Goal: Task Accomplishment & Management: Manage account settings

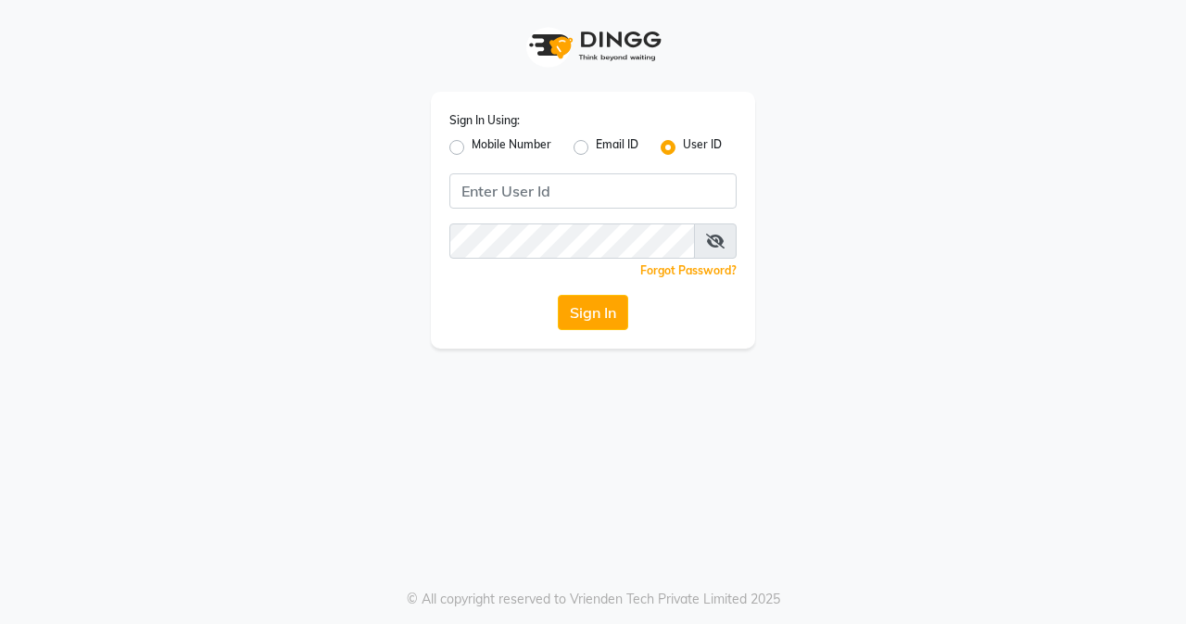
click at [472, 154] on label "Mobile Number" at bounding box center [512, 147] width 80 height 22
click at [472, 148] on input "Mobile Number" at bounding box center [478, 142] width 12 height 12
radio input "true"
radio input "false"
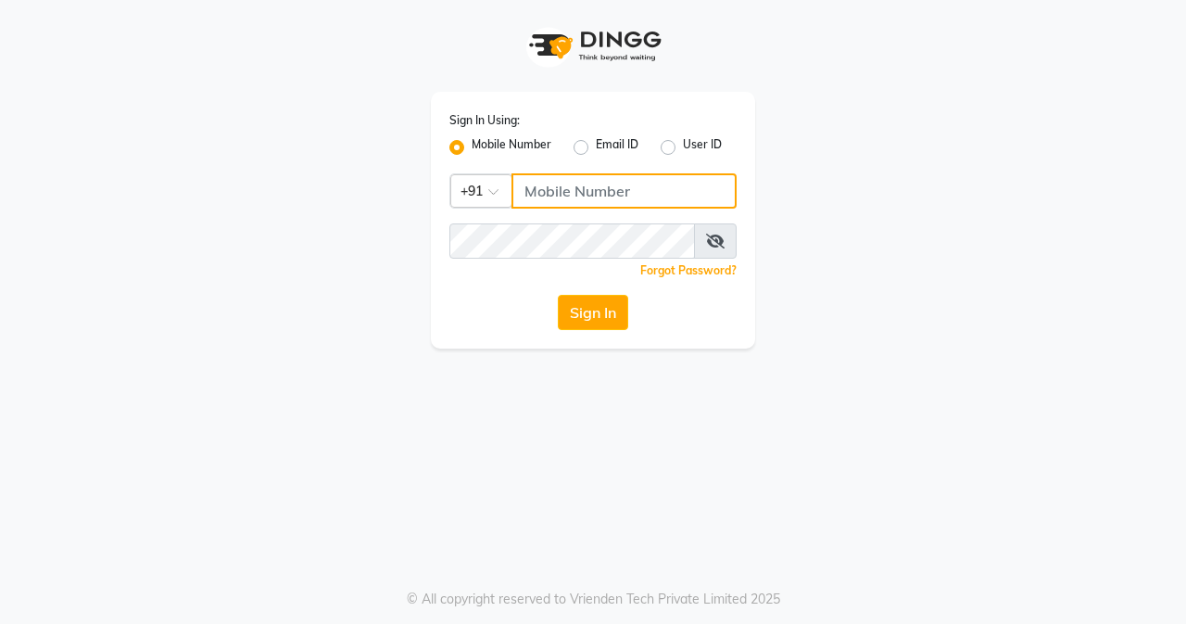
click at [587, 206] on input "Username" at bounding box center [624, 190] width 225 height 35
type input "7045700805"
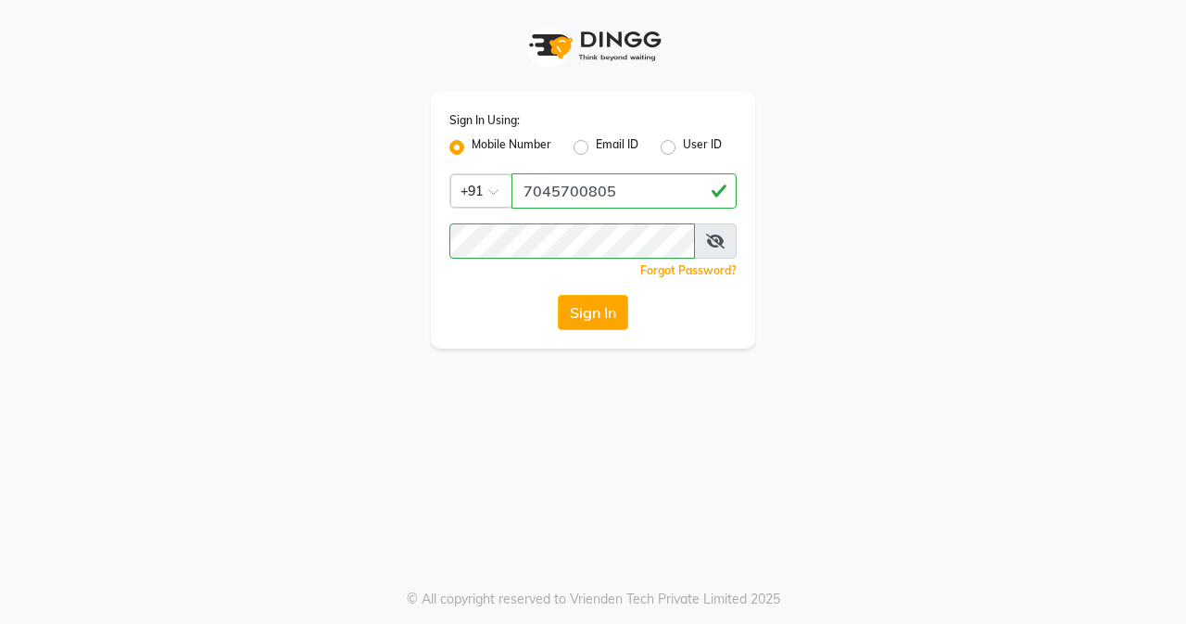
click at [590, 313] on button "Sign In" at bounding box center [593, 312] width 70 height 35
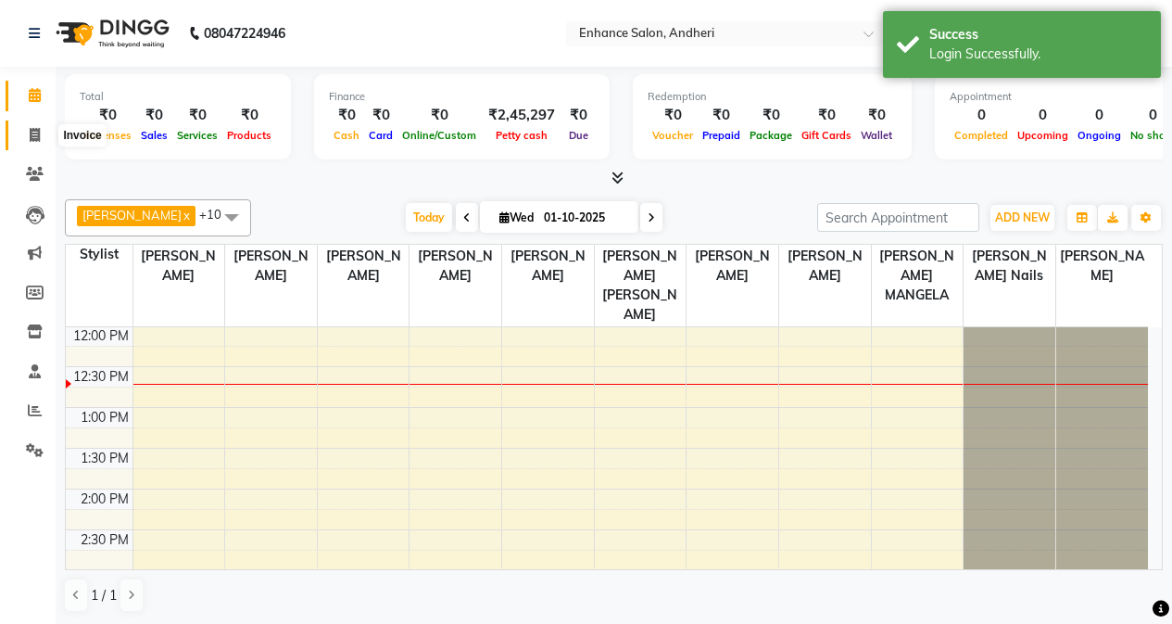
click at [28, 132] on span at bounding box center [35, 135] width 32 height 21
select select "service"
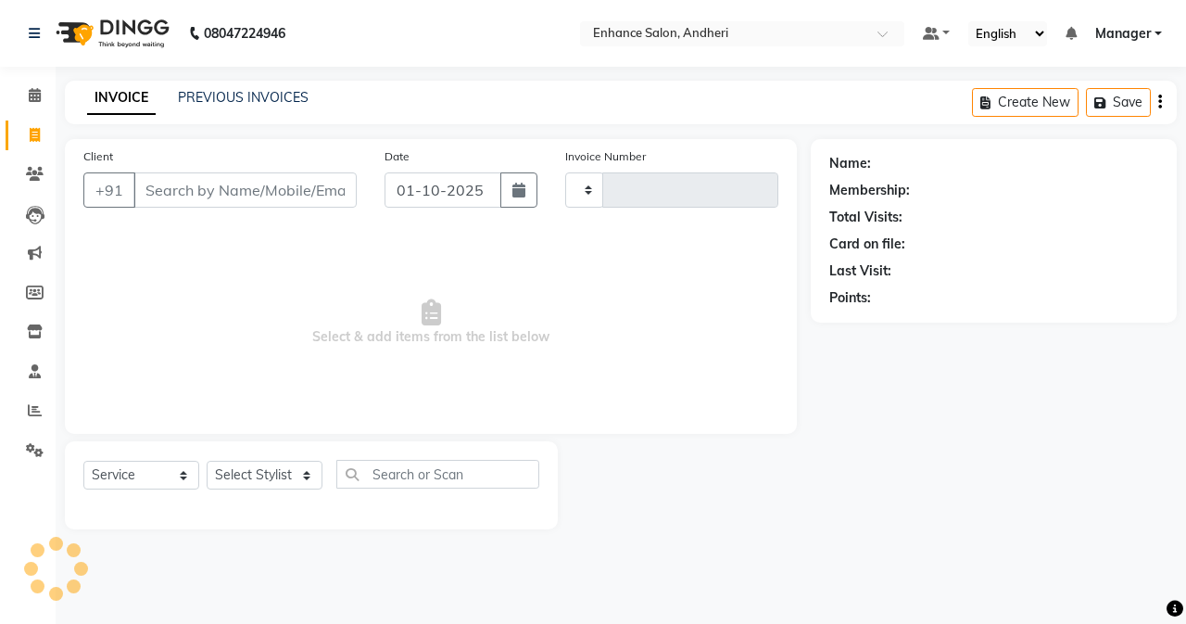
type input "3149"
select select "7236"
drag, startPoint x: 949, startPoint y: 451, endPoint x: 909, endPoint y: 446, distance: 40.2
click at [949, 451] on div "Name: Membership: Total Visits: Card on file: Last Visit: Points:" at bounding box center [1001, 334] width 380 height 390
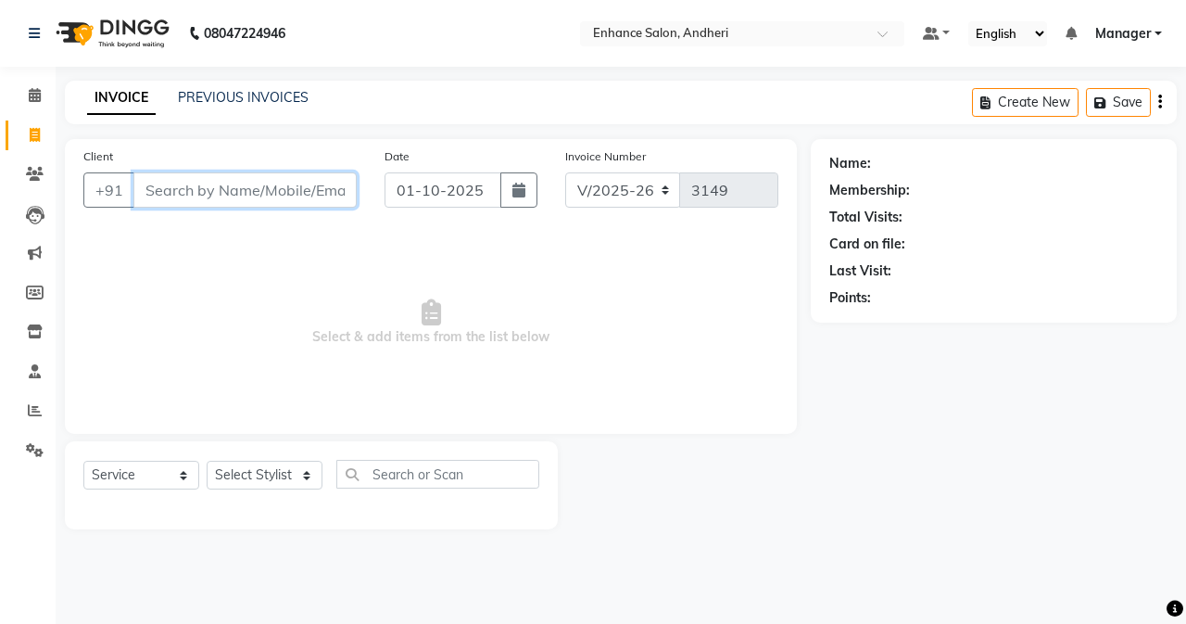
click at [317, 185] on input "Client" at bounding box center [244, 189] width 223 height 35
type input "a"
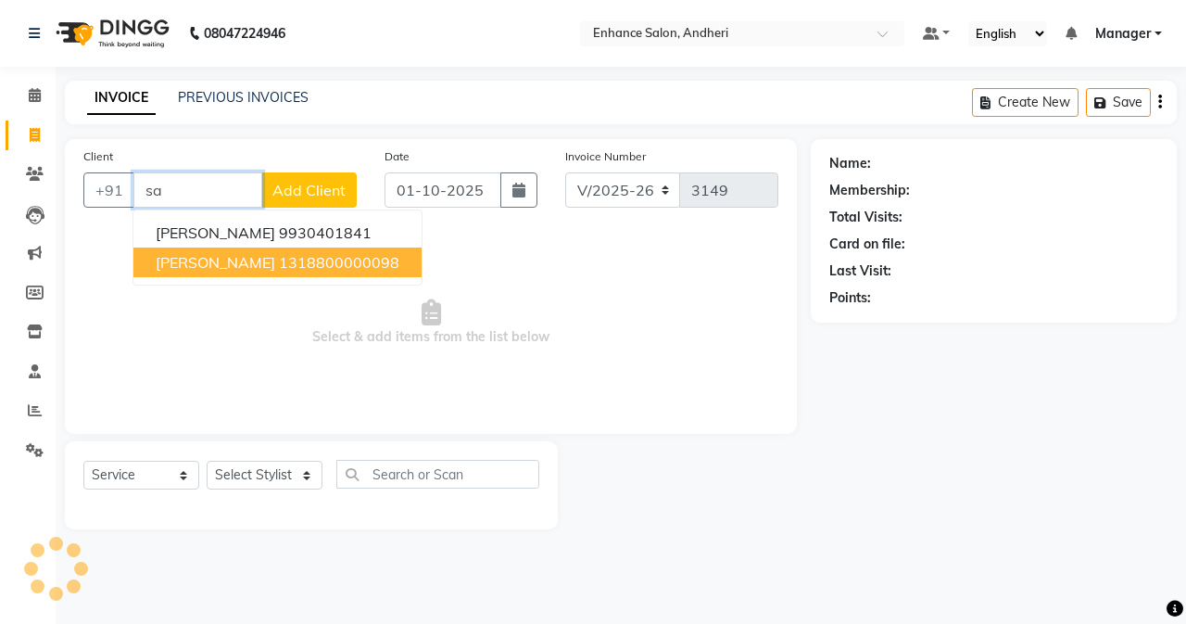
type input "s"
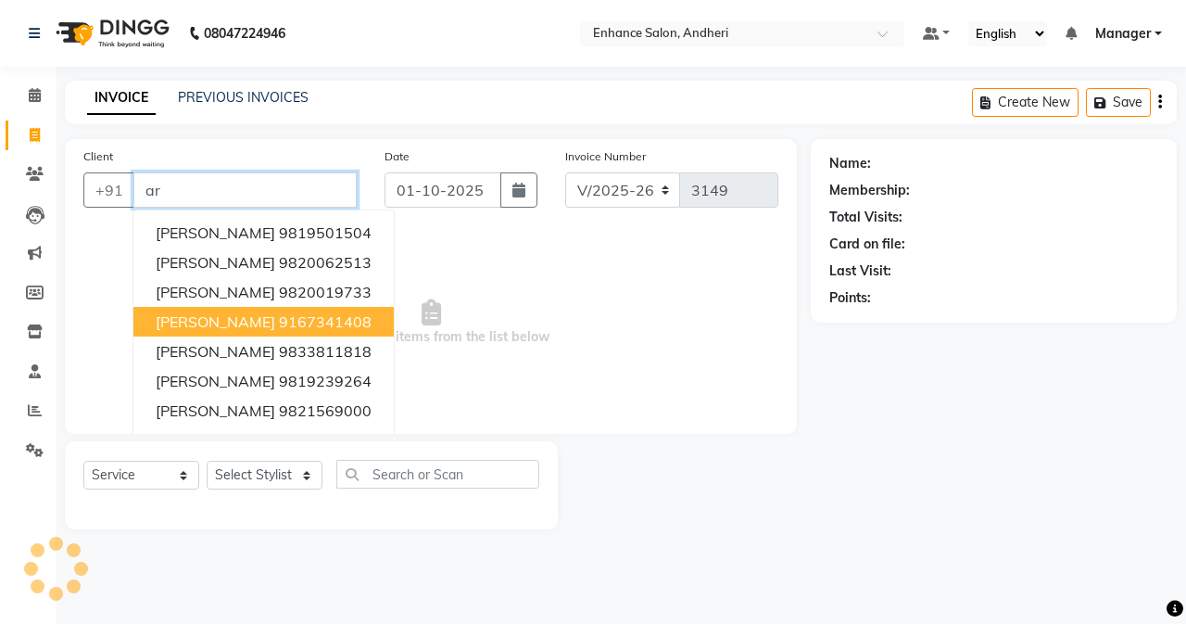
type input "a"
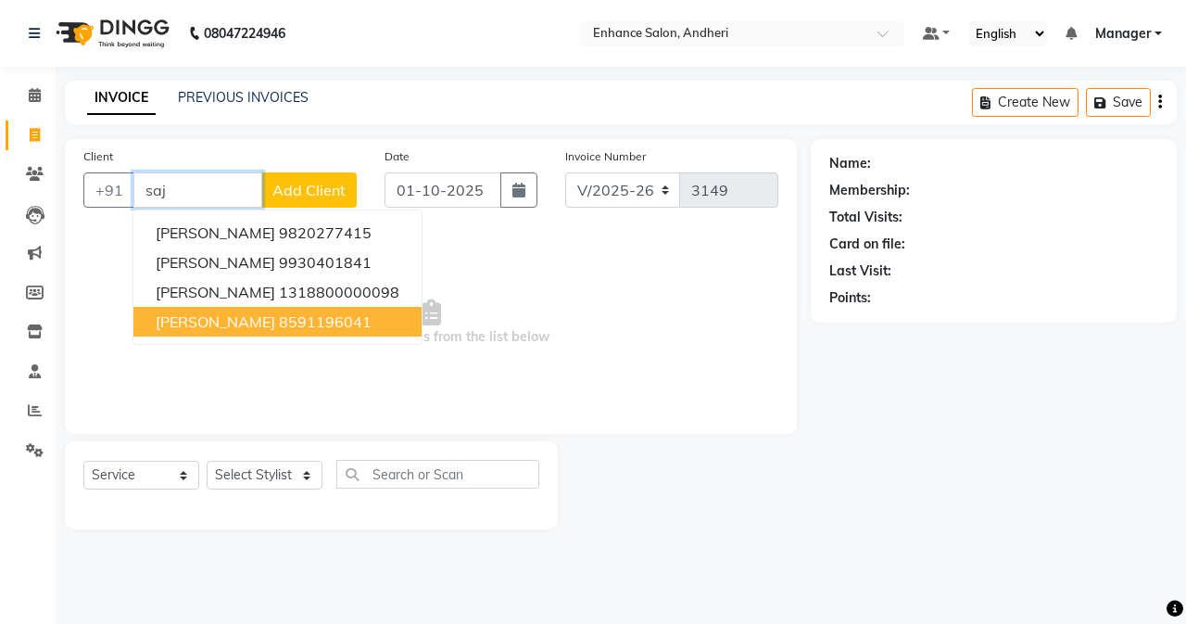
click at [288, 321] on ngb-highlight "8591196041" at bounding box center [325, 321] width 93 height 19
type input "8591196041"
select select "1: Object"
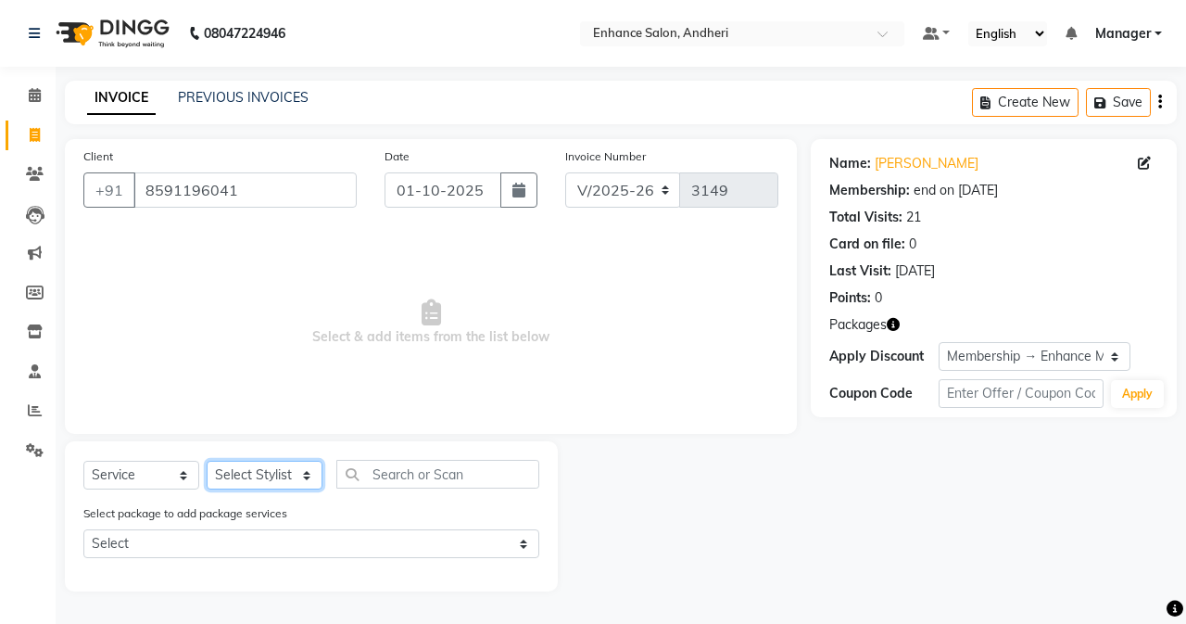
click at [286, 473] on select "Select Stylist Admin [PERSON_NAME] [PERSON_NAME] [PERSON_NAME] Manager [PERSON_…" at bounding box center [265, 475] width 116 height 29
select select "61732"
click at [207, 461] on select "Select Stylist Admin [PERSON_NAME] [PERSON_NAME] [PERSON_NAME] Manager [PERSON_…" at bounding box center [265, 475] width 116 height 29
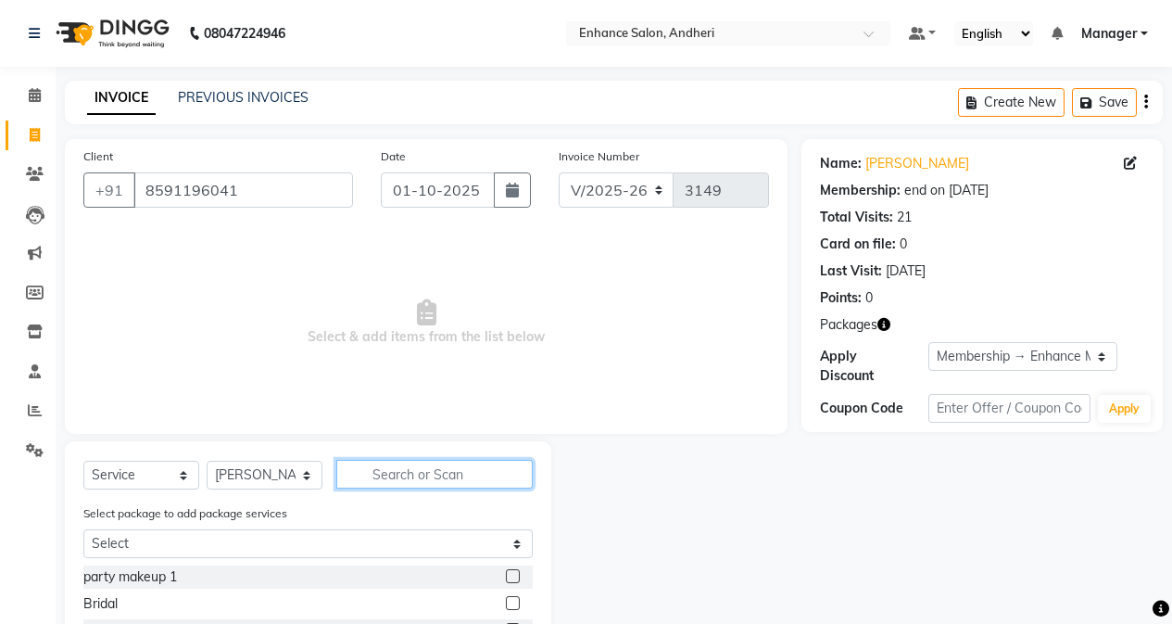
click at [386, 462] on input "text" at bounding box center [434, 474] width 196 height 29
type input "was"
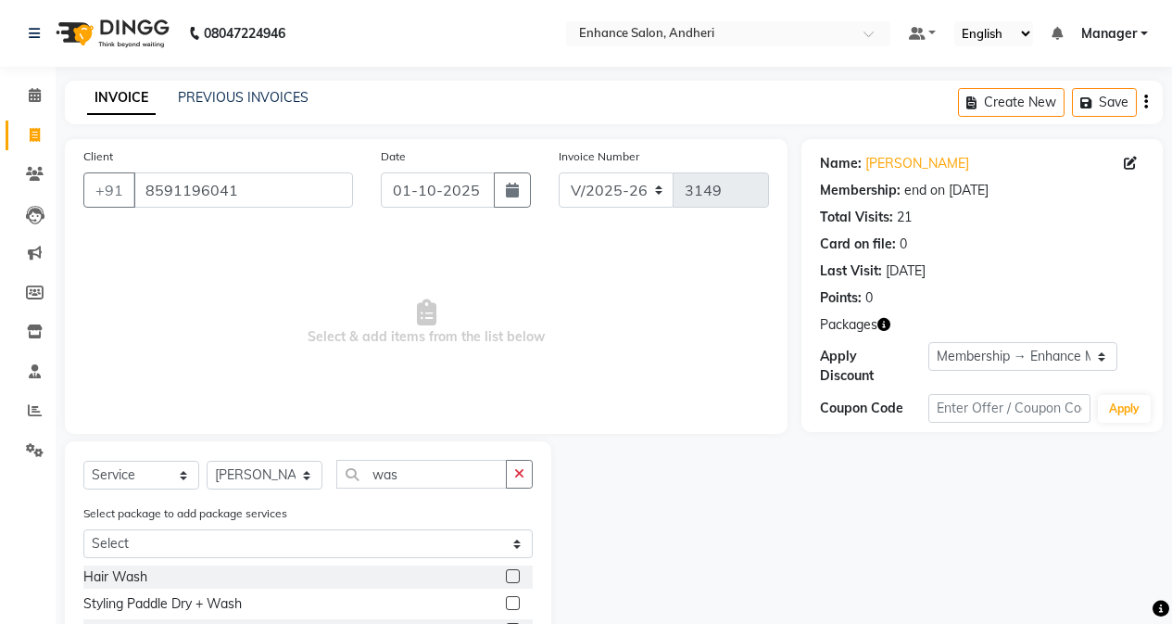
drag, startPoint x: 510, startPoint y: 601, endPoint x: 495, endPoint y: 547, distance: 55.8
click at [512, 597] on label at bounding box center [513, 603] width 14 height 14
click at [512, 598] on input "checkbox" at bounding box center [512, 604] width 12 height 12
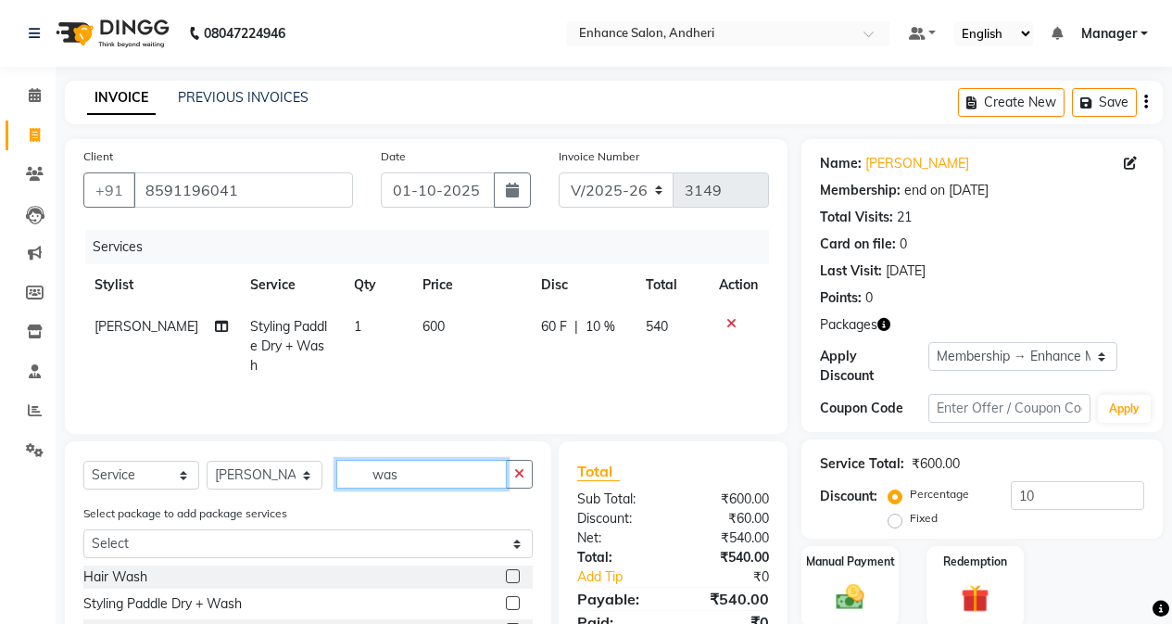
checkbox input "false"
click at [450, 474] on input "was" at bounding box center [421, 474] width 171 height 29
type input "w"
type input "fee"
click at [508, 573] on label at bounding box center [513, 576] width 14 height 14
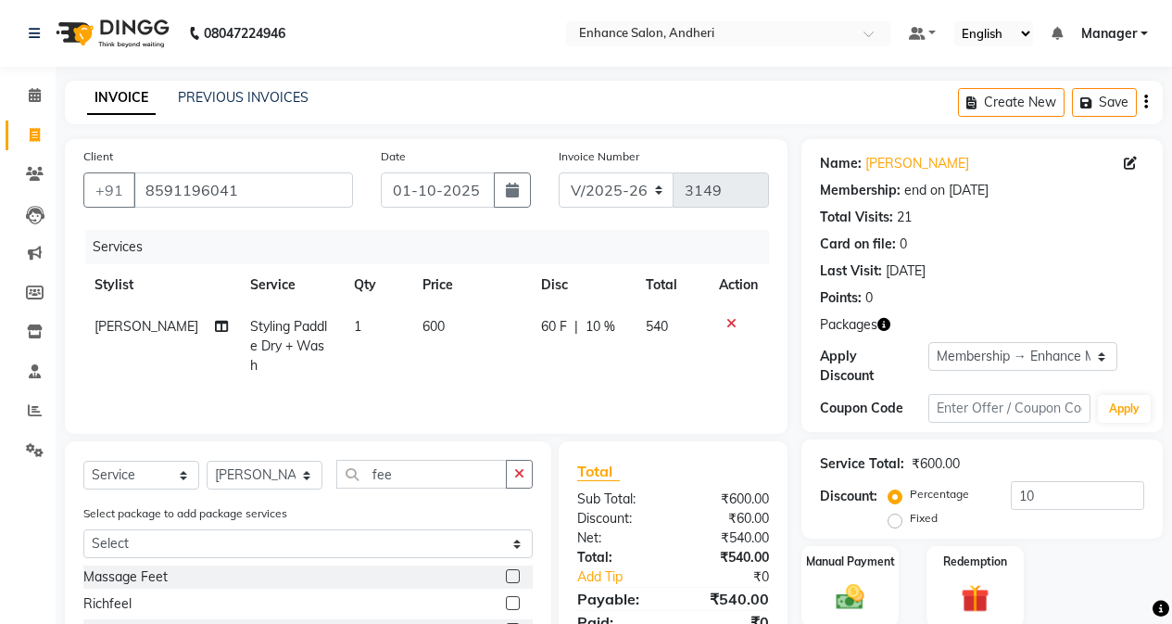
click at [508, 573] on input "checkbox" at bounding box center [512, 577] width 12 height 12
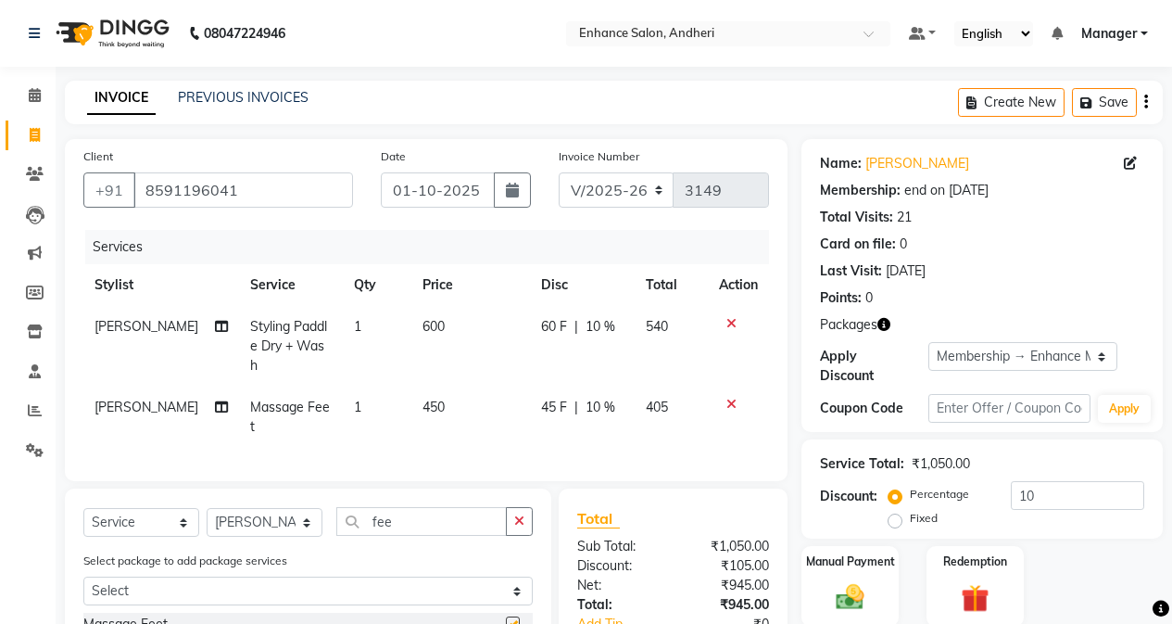
scroll to position [145, 0]
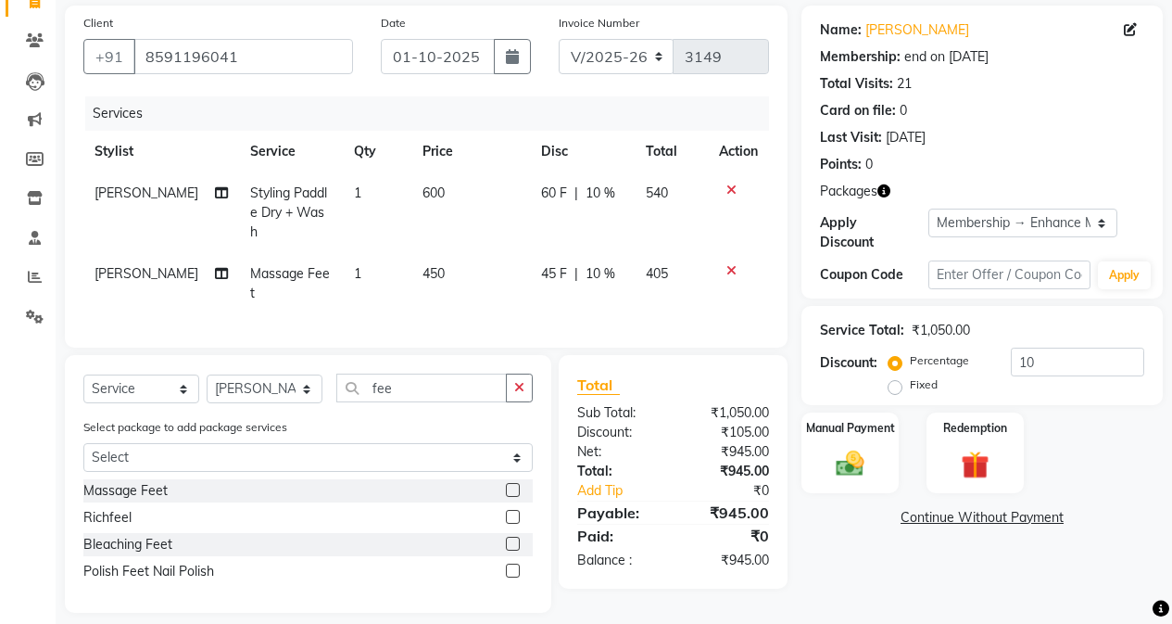
checkbox input "false"
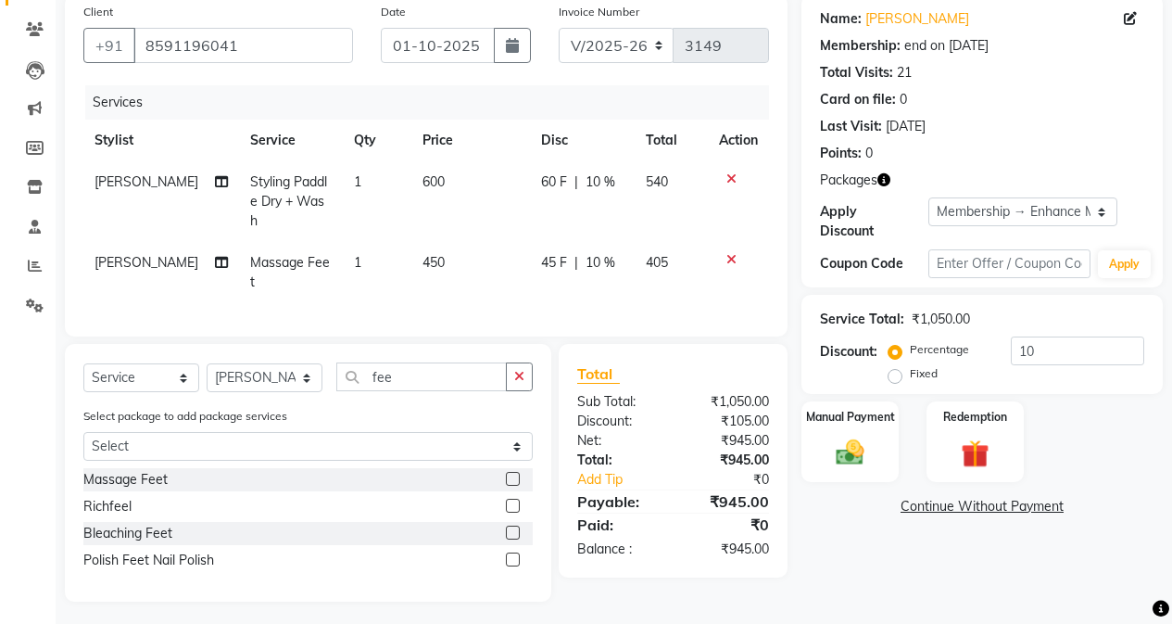
drag, startPoint x: 458, startPoint y: 274, endPoint x: 462, endPoint y: 264, distance: 11.2
click at [458, 273] on td "450" at bounding box center [472, 272] width 120 height 61
select select "61732"
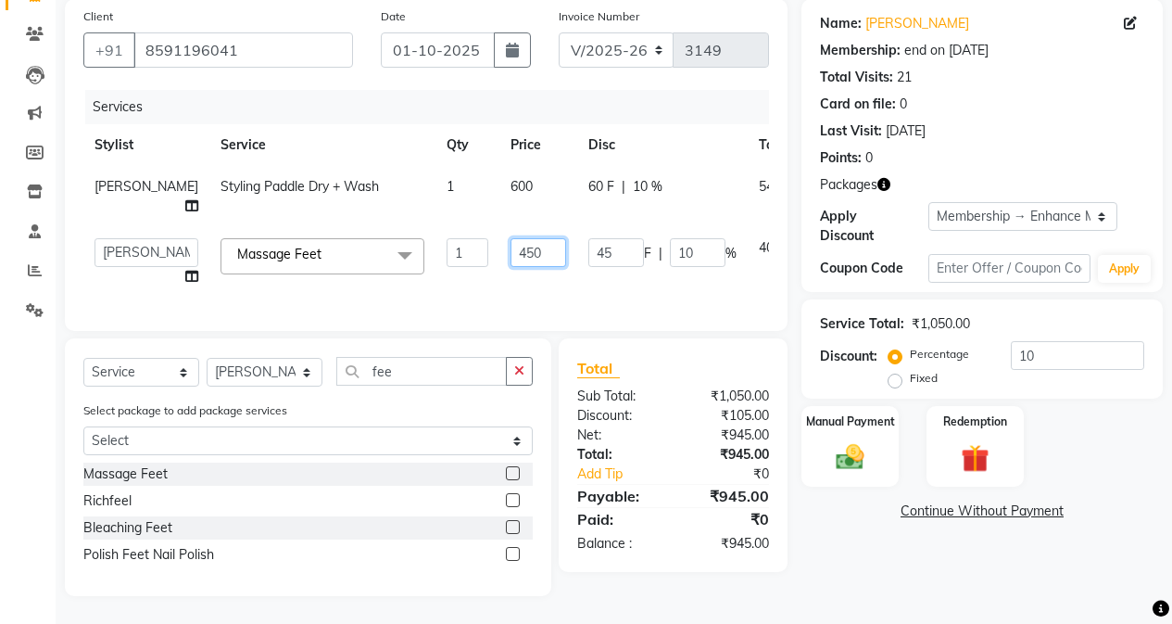
click at [511, 265] on input "450" at bounding box center [539, 252] width 56 height 29
type input "4"
type input "500"
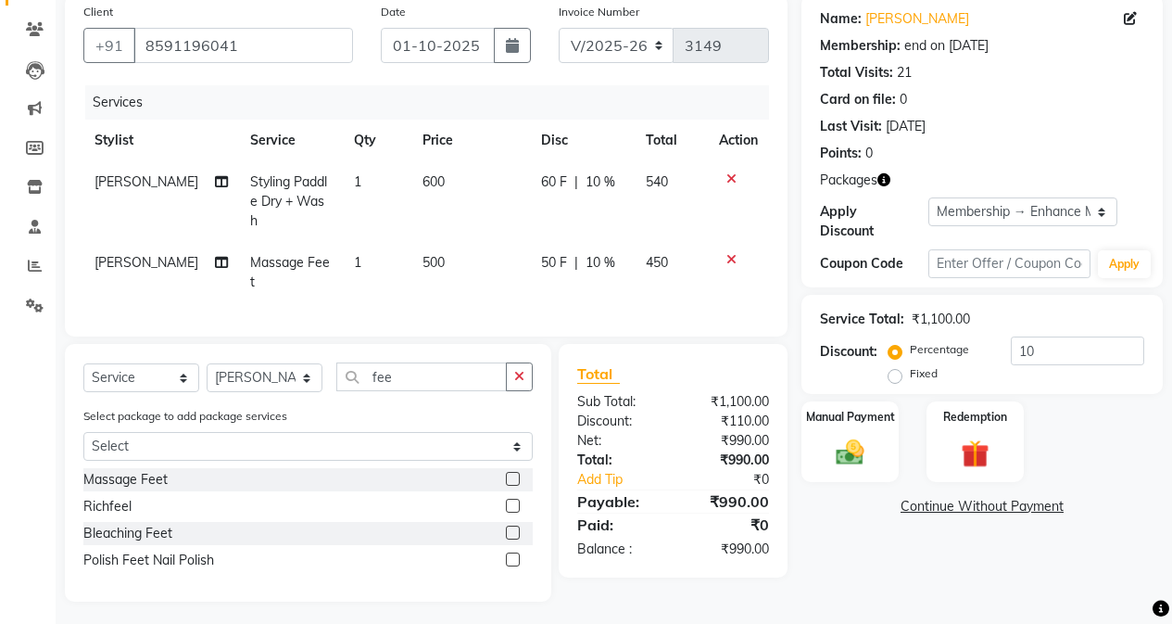
click at [863, 575] on div "Name: [PERSON_NAME] Membership: end on [DATE] Total Visits: 21 Card on file: 0 …" at bounding box center [989, 297] width 375 height 607
click at [838, 445] on img at bounding box center [850, 452] width 47 height 33
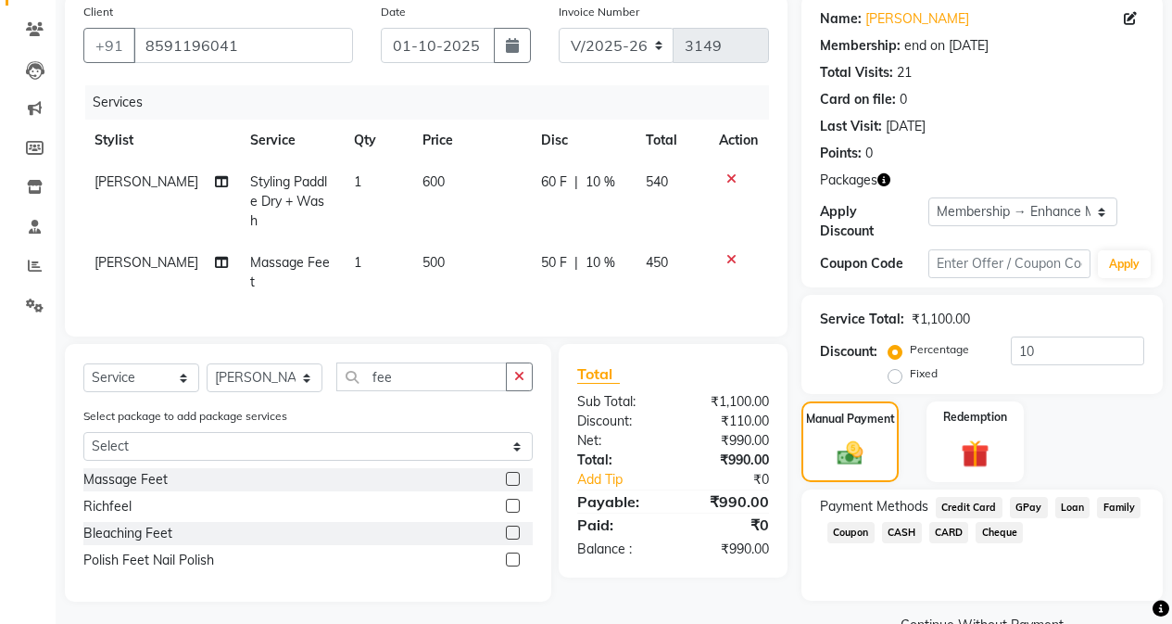
click at [899, 522] on span "CASH" at bounding box center [902, 532] width 40 height 21
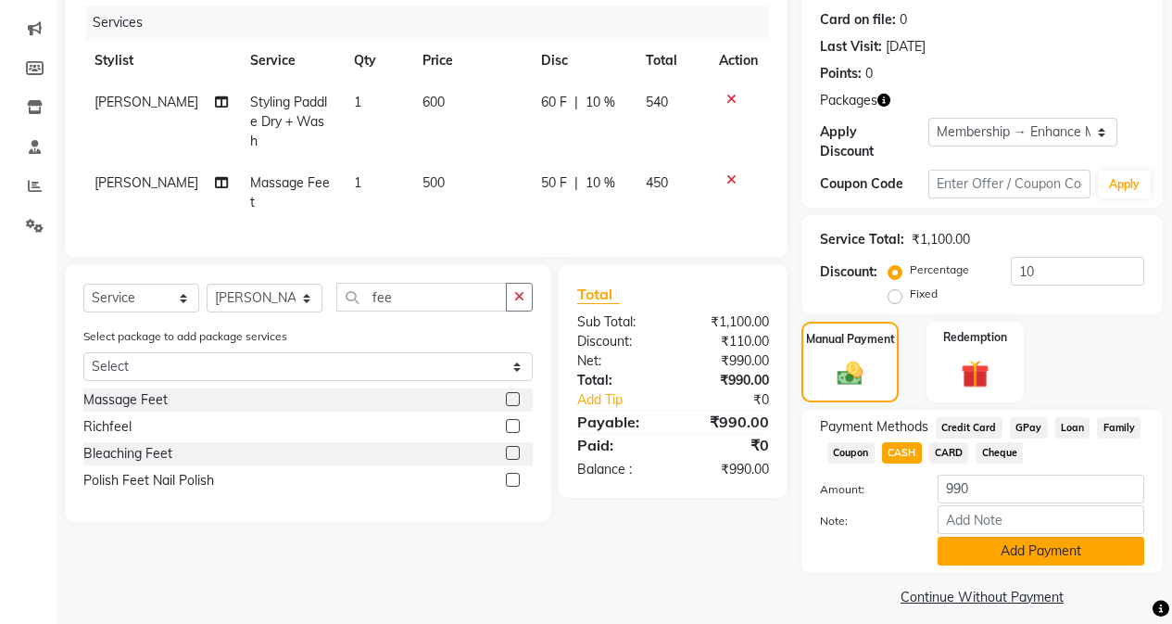
click at [950, 537] on button "Add Payment" at bounding box center [1041, 551] width 207 height 29
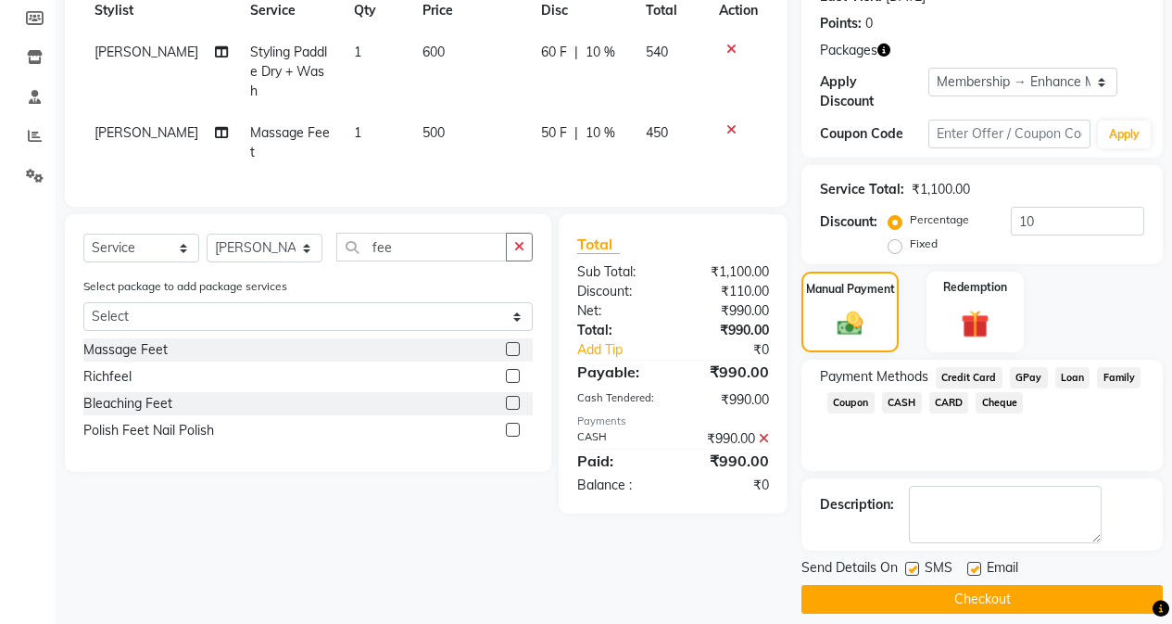
scroll to position [277, 0]
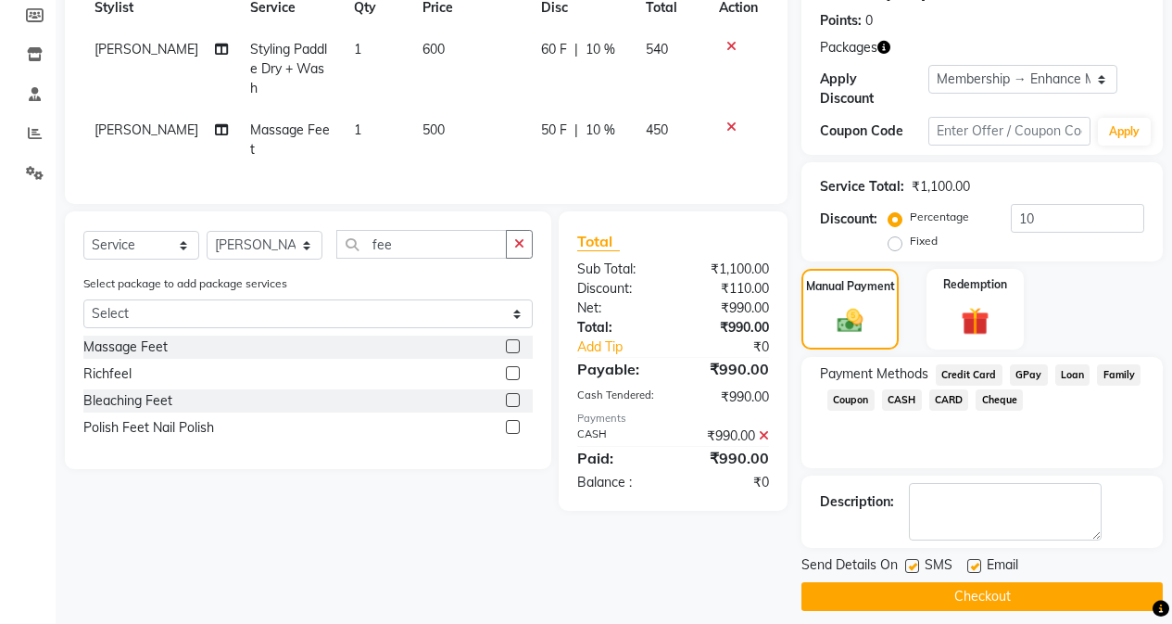
click at [928, 582] on button "Checkout" at bounding box center [982, 596] width 361 height 29
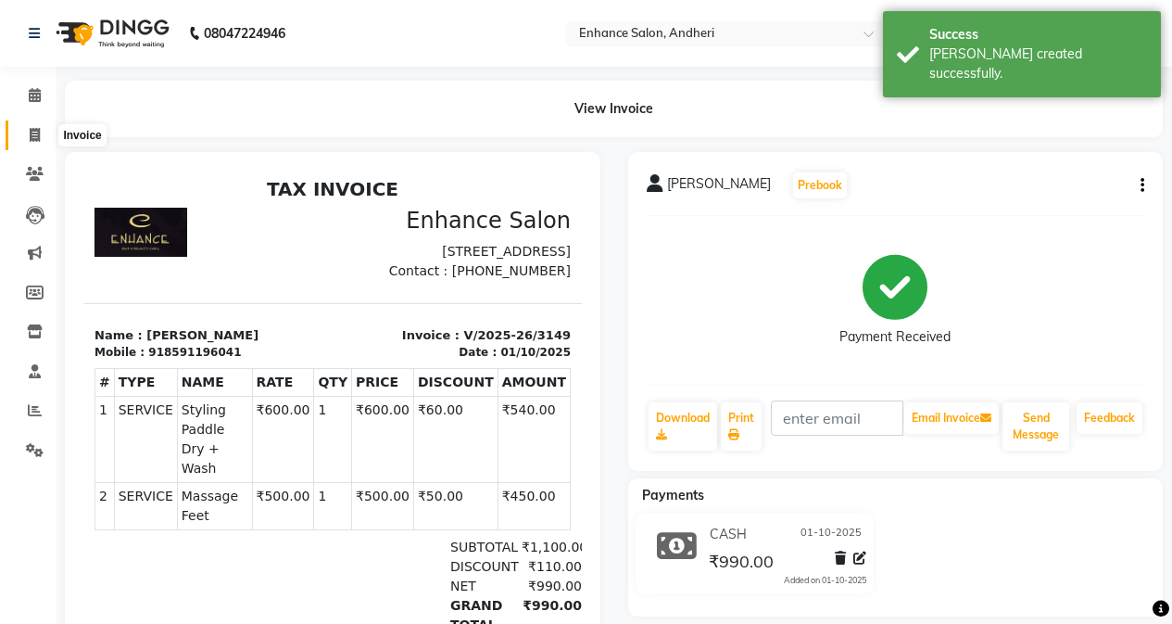
click at [33, 131] on icon at bounding box center [35, 135] width 10 height 14
select select "7236"
select select "service"
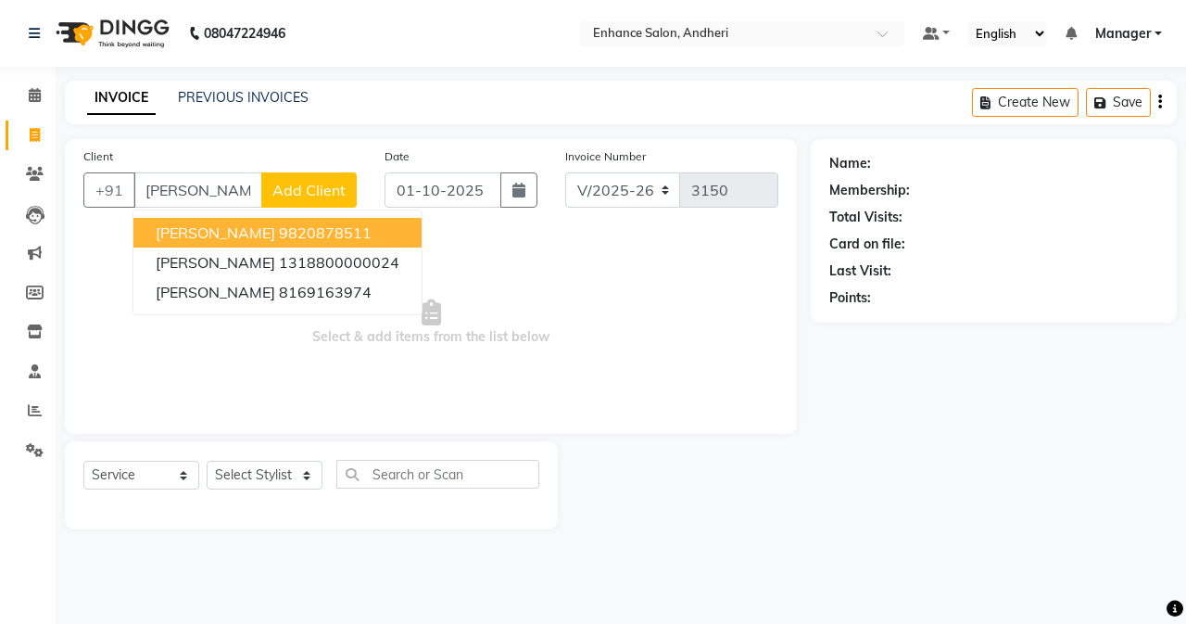
click at [209, 230] on span "[PERSON_NAME]" at bounding box center [216, 232] width 120 height 19
type input "9820878511"
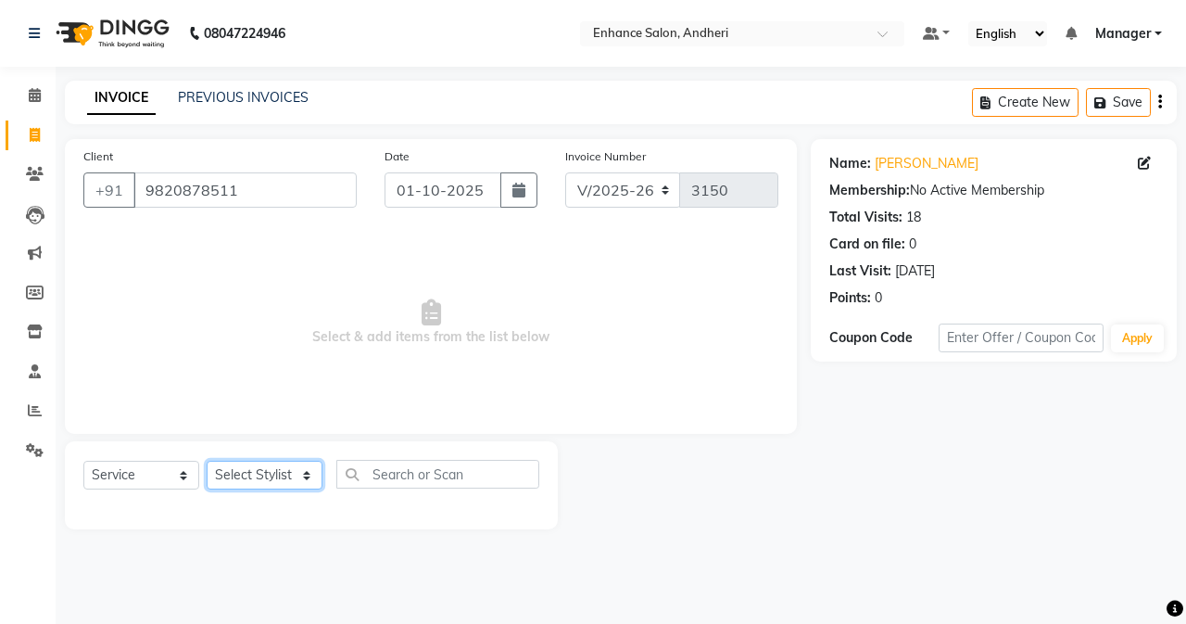
click at [279, 470] on select "Select Stylist Admin [PERSON_NAME] [PERSON_NAME] [PERSON_NAME] Manager [PERSON_…" at bounding box center [265, 475] width 116 height 29
select select "61732"
click at [207, 461] on select "Select Stylist Admin [PERSON_NAME] [PERSON_NAME] [PERSON_NAME] Manager [PERSON_…" at bounding box center [265, 475] width 116 height 29
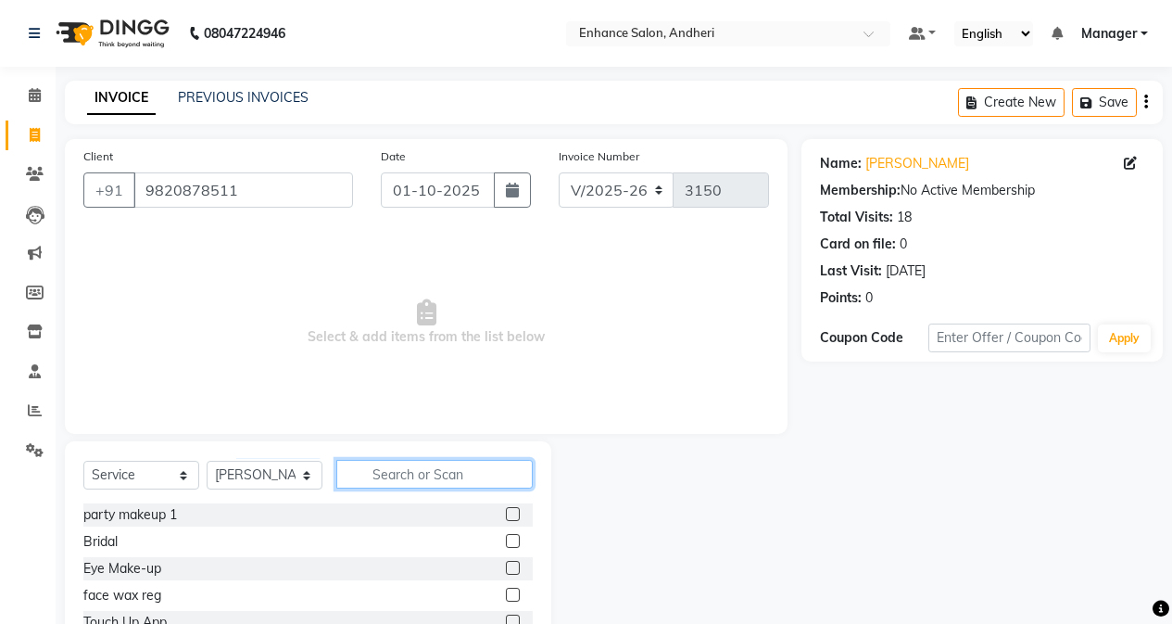
click at [368, 475] on input "text" at bounding box center [434, 474] width 196 height 29
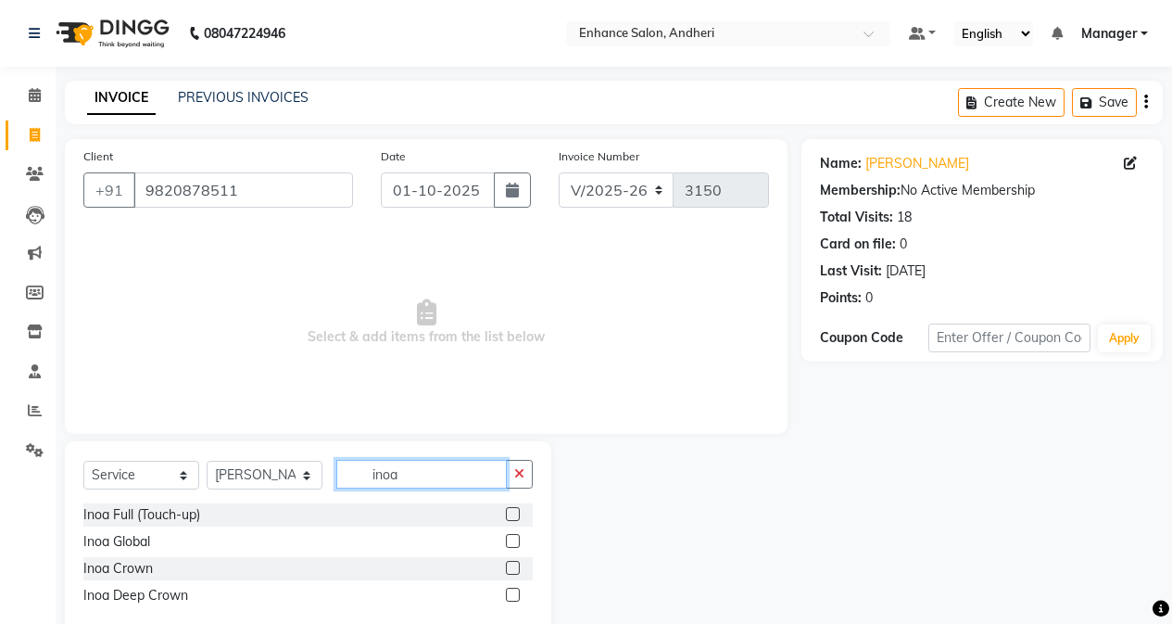
type input "inoa"
click at [508, 513] on label at bounding box center [513, 514] width 14 height 14
click at [508, 513] on input "checkbox" at bounding box center [512, 515] width 12 height 12
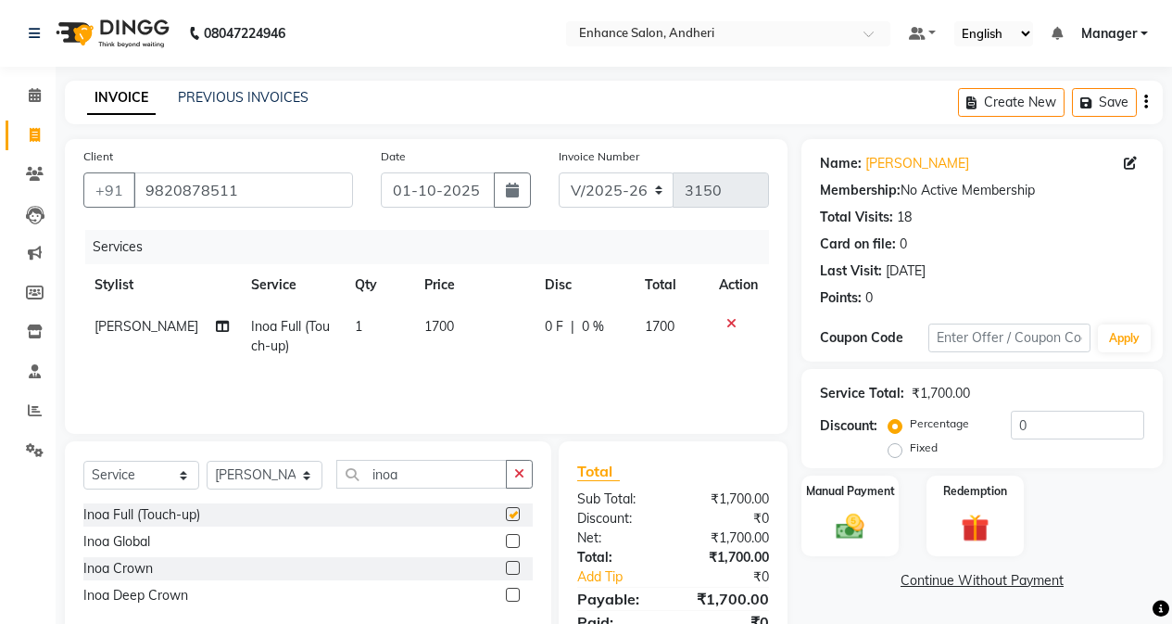
checkbox input "false"
click at [258, 483] on select "Select Stylist Admin [PERSON_NAME] [PERSON_NAME] [PERSON_NAME] Manager [PERSON_…" at bounding box center [265, 475] width 116 height 29
select select "61734"
click at [207, 461] on select "Select Stylist Admin [PERSON_NAME] [PERSON_NAME] [PERSON_NAME] Manager [PERSON_…" at bounding box center [265, 475] width 116 height 29
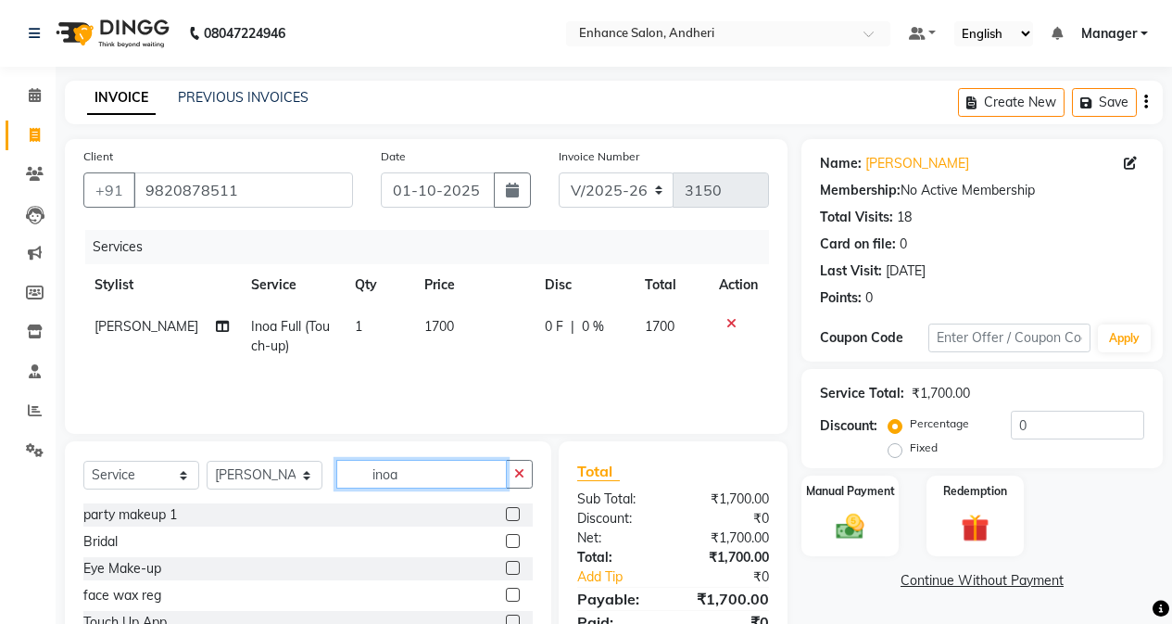
click at [396, 482] on input "inoa" at bounding box center [421, 474] width 171 height 29
click at [401, 481] on input "inoa" at bounding box center [421, 474] width 171 height 29
type input "i"
type input "ped"
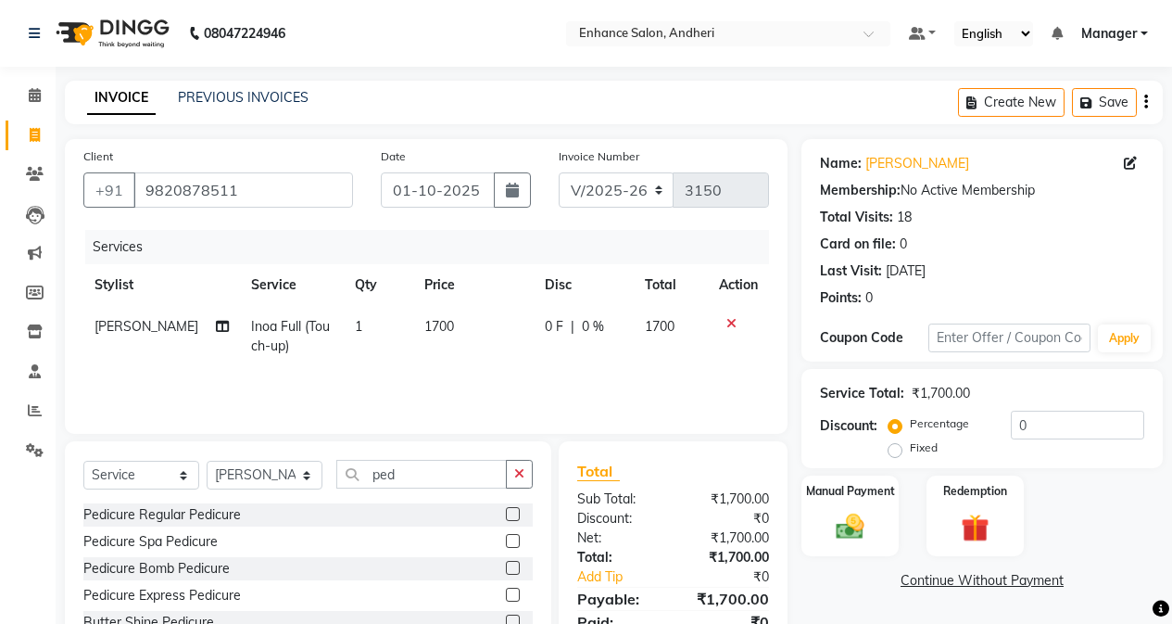
click at [516, 514] on label at bounding box center [513, 514] width 14 height 14
click at [516, 514] on input "checkbox" at bounding box center [512, 515] width 12 height 12
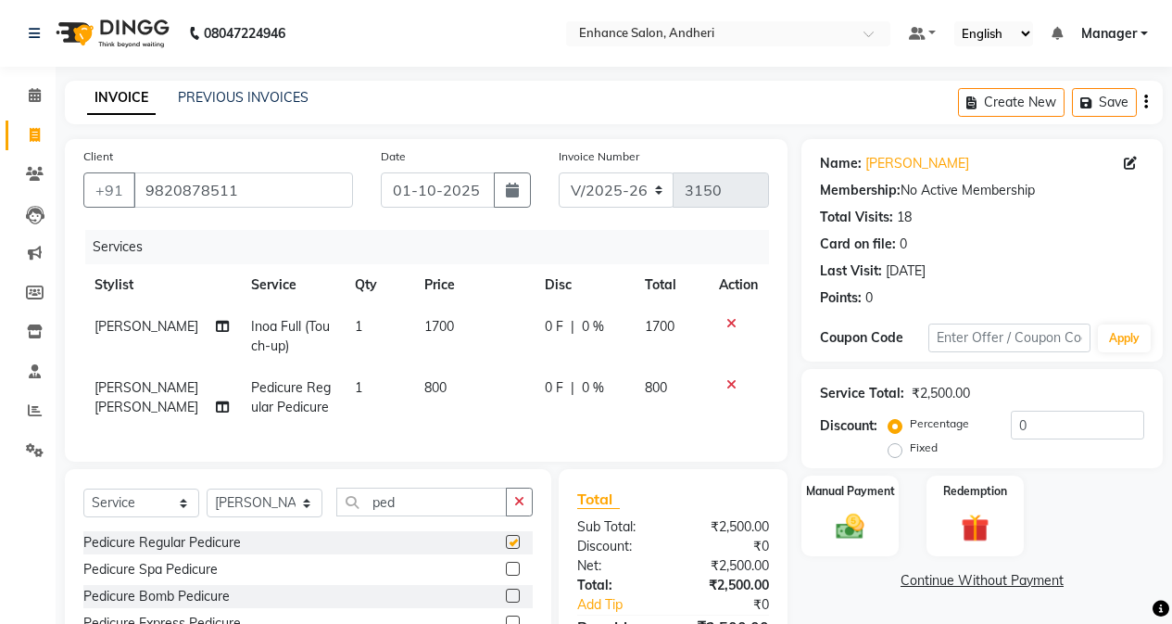
checkbox input "false"
click at [461, 516] on input "ped" at bounding box center [421, 502] width 171 height 29
type input "p"
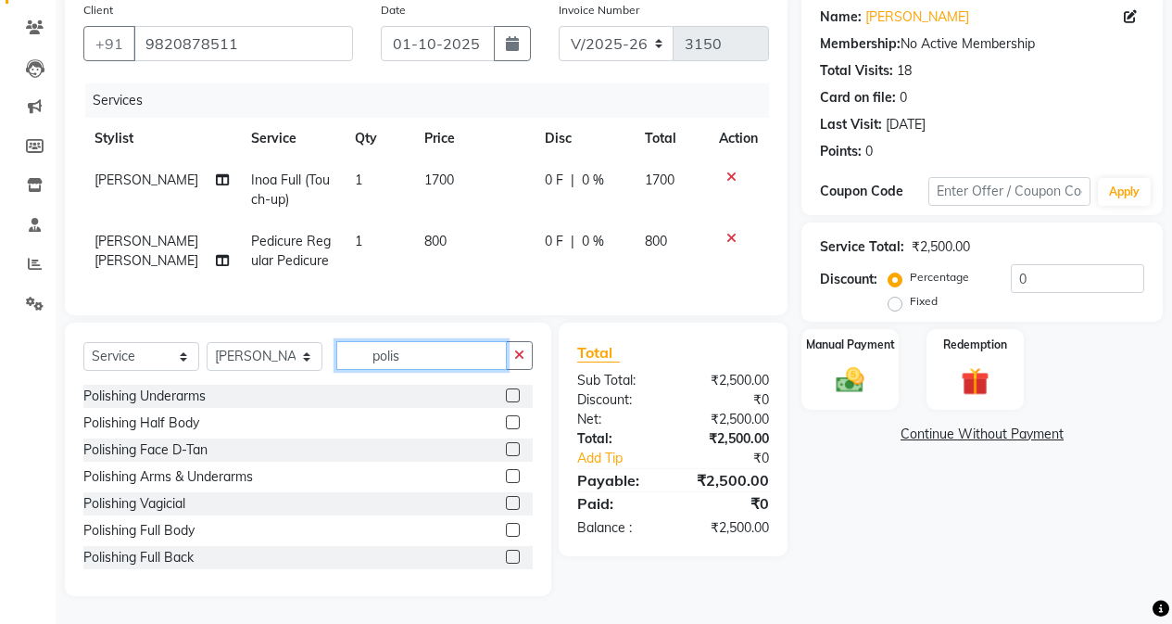
scroll to position [191, 0]
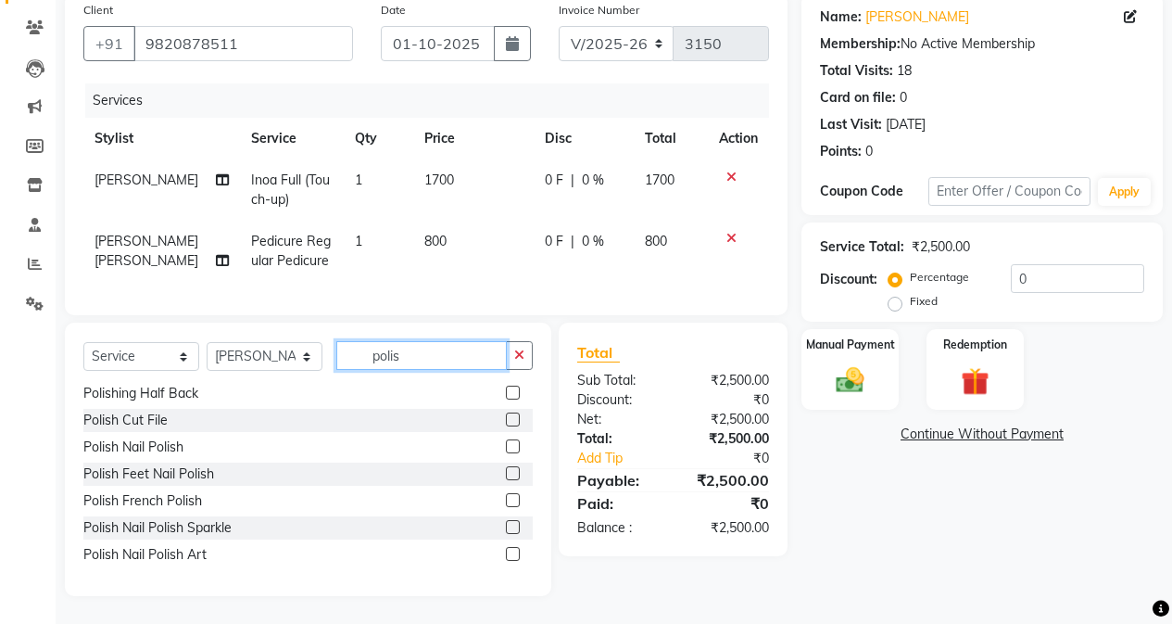
type input "polis"
drag, startPoint x: 501, startPoint y: 424, endPoint x: 272, endPoint y: 509, distance: 244.0
click at [506, 424] on div at bounding box center [512, 421] width 12 height 19
click at [415, 250] on td "800" at bounding box center [473, 251] width 120 height 61
select select "61734"
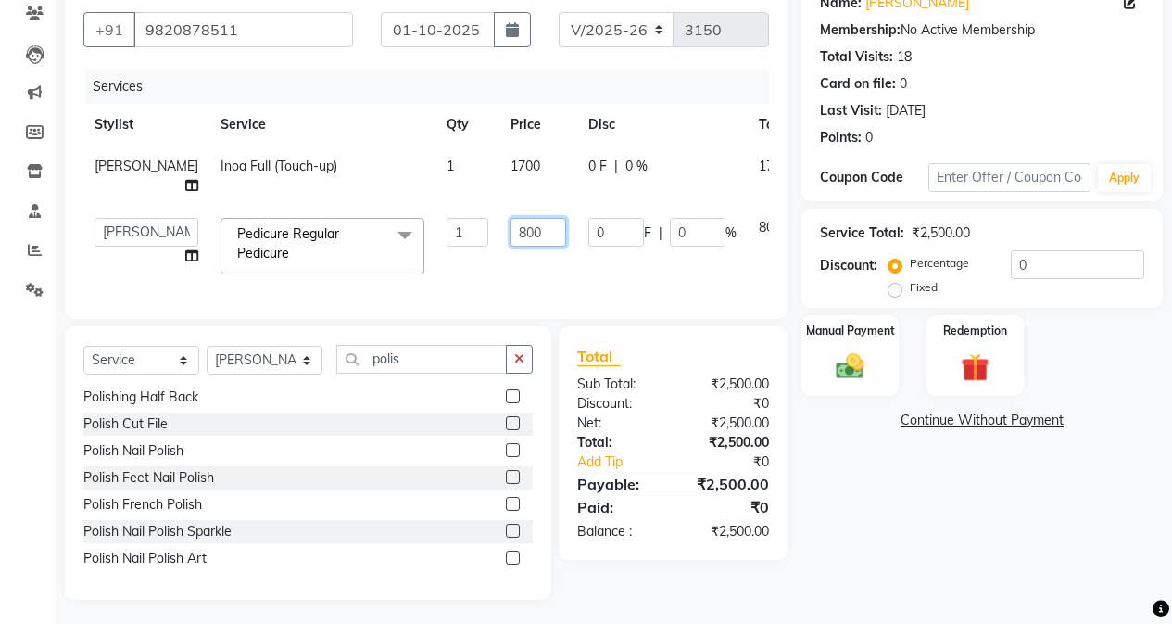
drag, startPoint x: 488, startPoint y: 245, endPoint x: 498, endPoint y: 273, distance: 30.5
click at [511, 247] on input "800" at bounding box center [539, 232] width 56 height 29
type input "900"
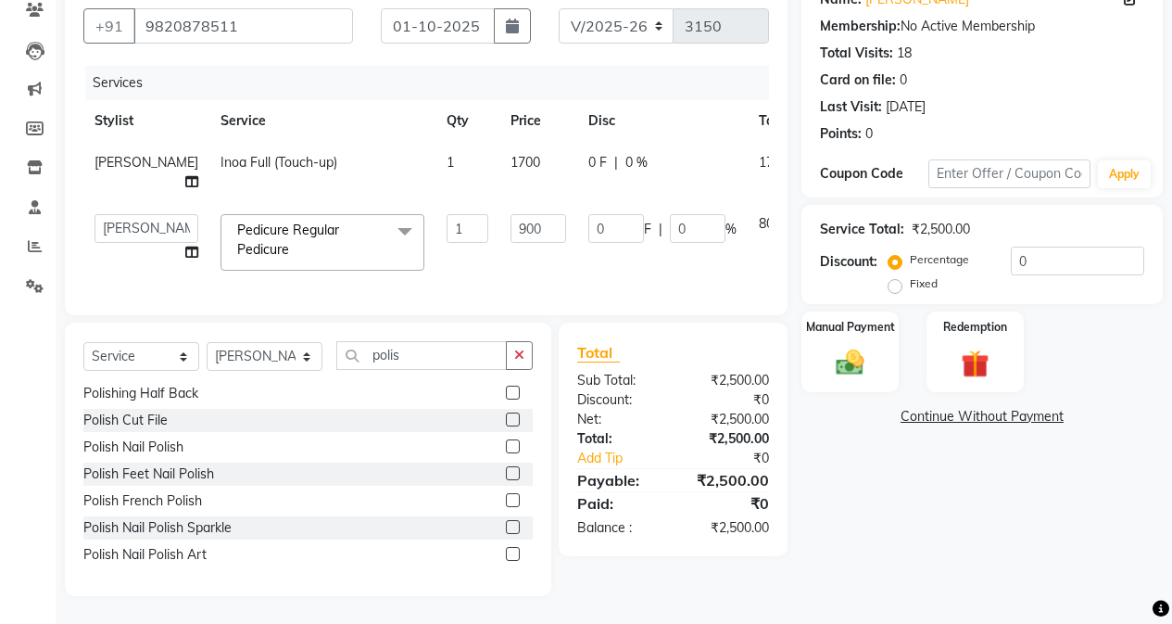
scroll to position [160, 0]
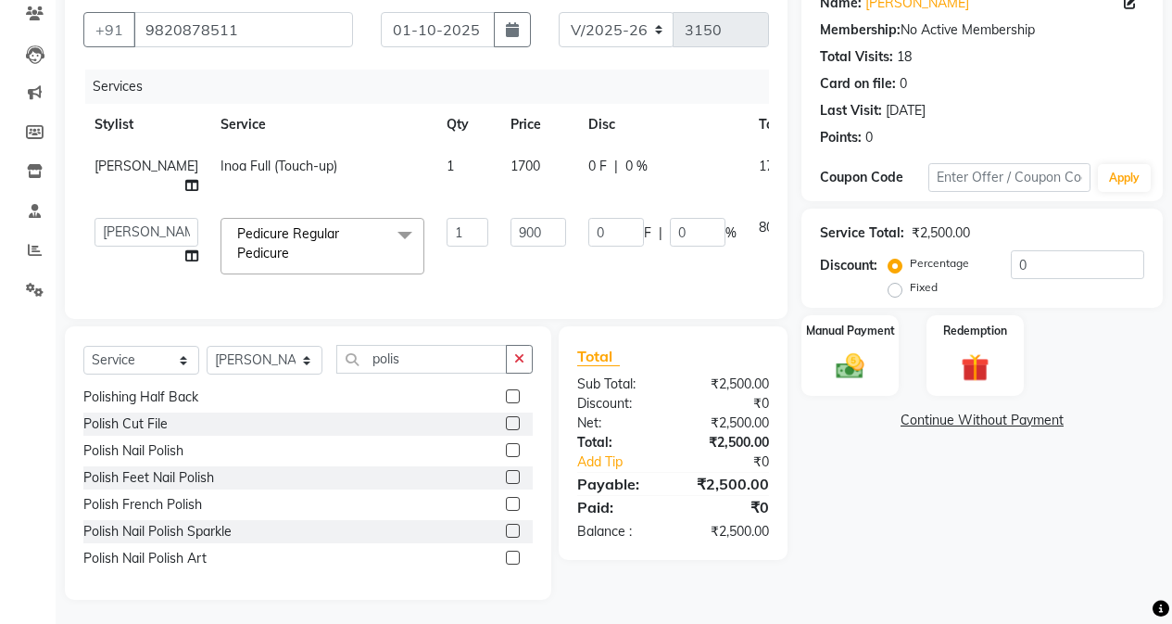
click at [814, 418] on div "Name: [PERSON_NAME] Membership: No Active Membership Total Visits: 18 Card on f…" at bounding box center [989, 289] width 375 height 621
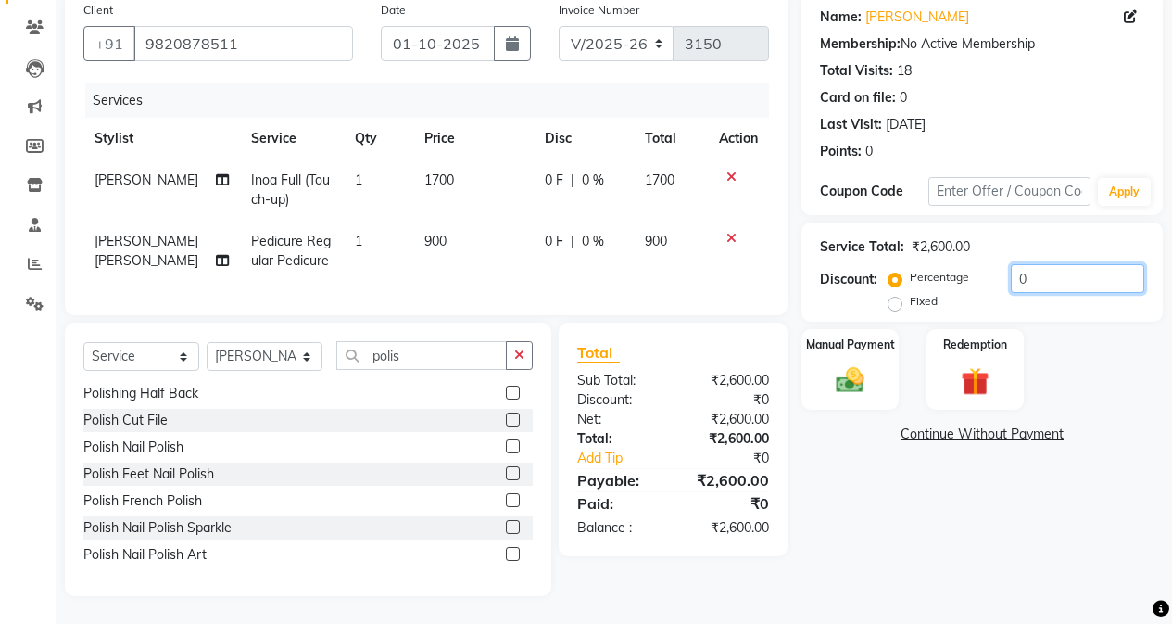
click at [1015, 264] on input "0" at bounding box center [1077, 278] width 133 height 29
type input "10"
click at [859, 363] on img at bounding box center [850, 379] width 47 height 33
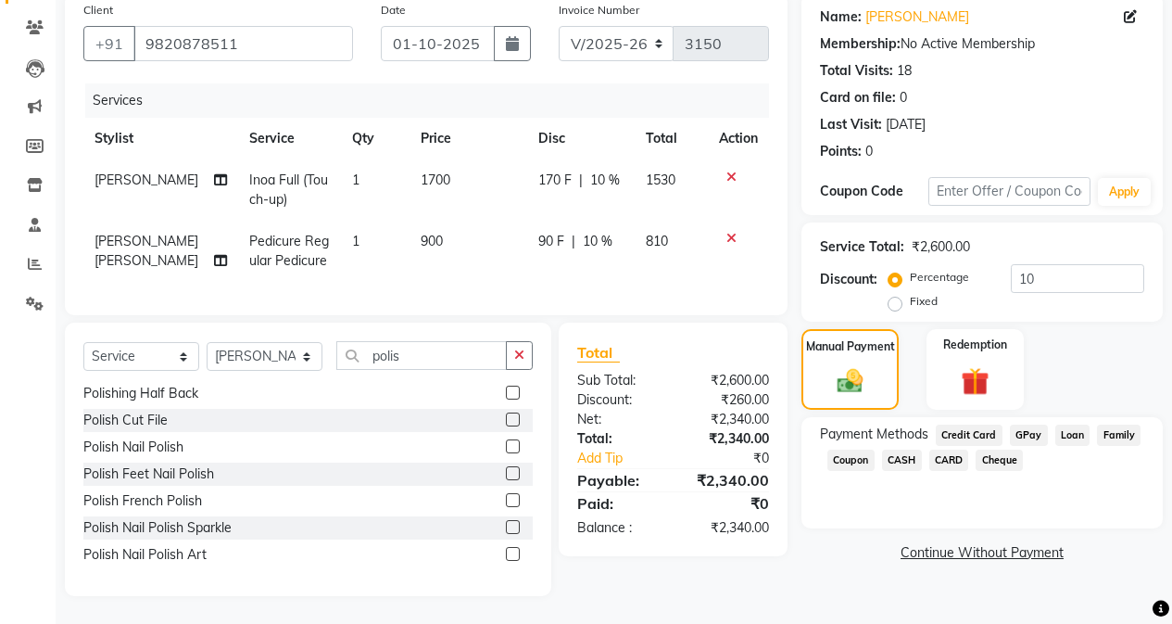
click at [909, 450] on span "CASH" at bounding box center [902, 460] width 40 height 21
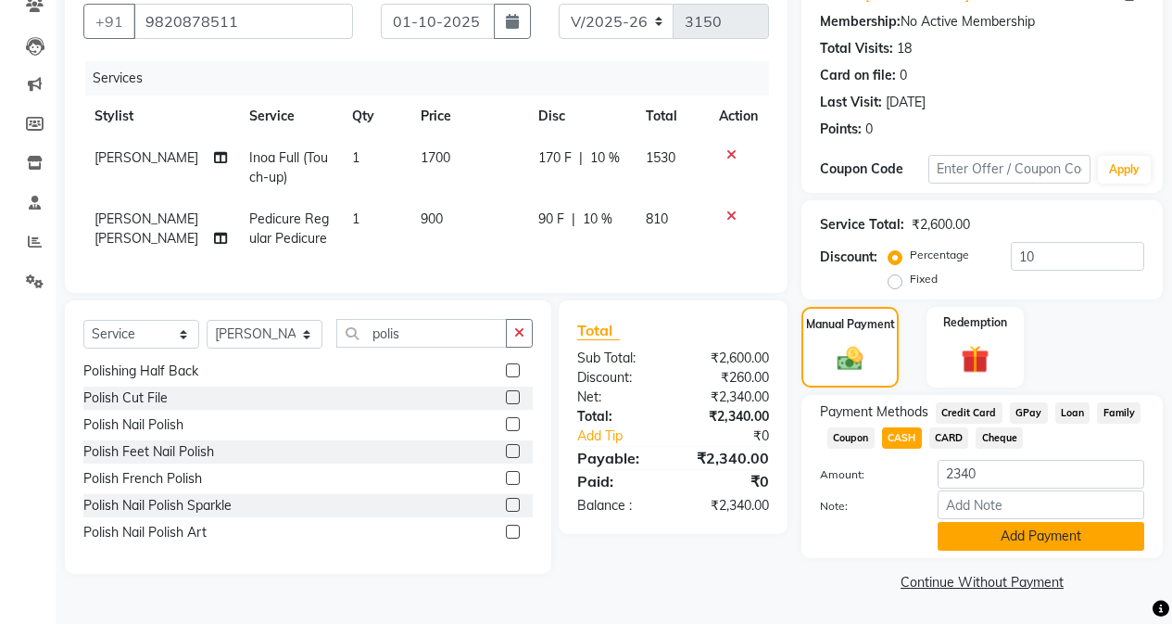
click at [953, 534] on button "Add Payment" at bounding box center [1041, 536] width 207 height 29
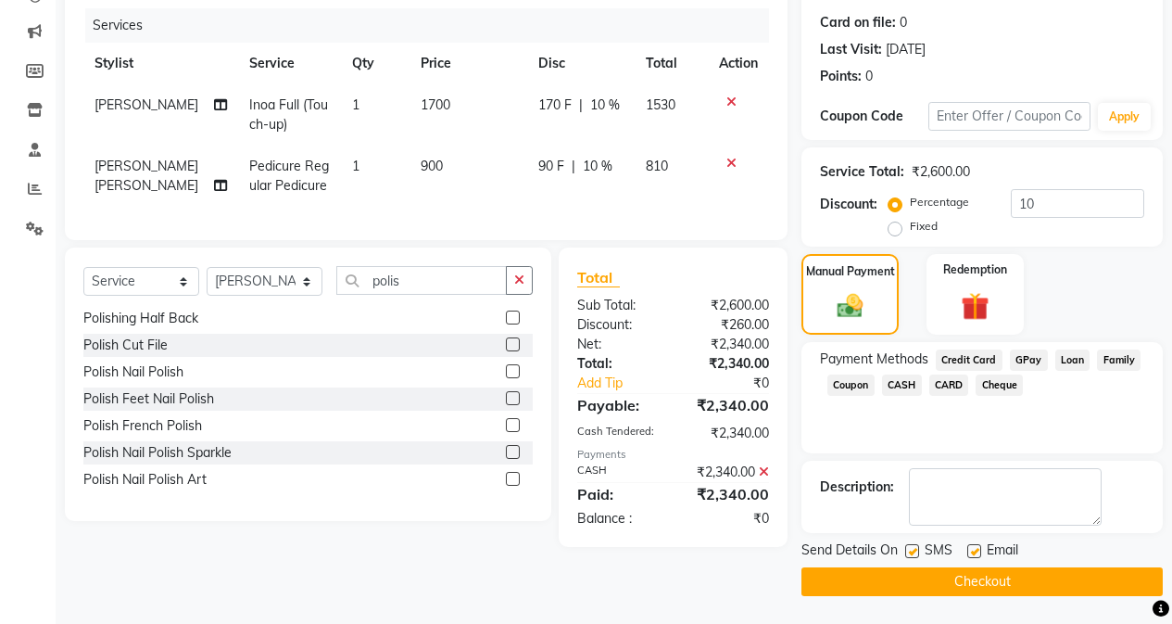
drag, startPoint x: 924, startPoint y: 580, endPoint x: 915, endPoint y: 564, distance: 18.3
click at [925, 580] on button "Checkout" at bounding box center [982, 581] width 361 height 29
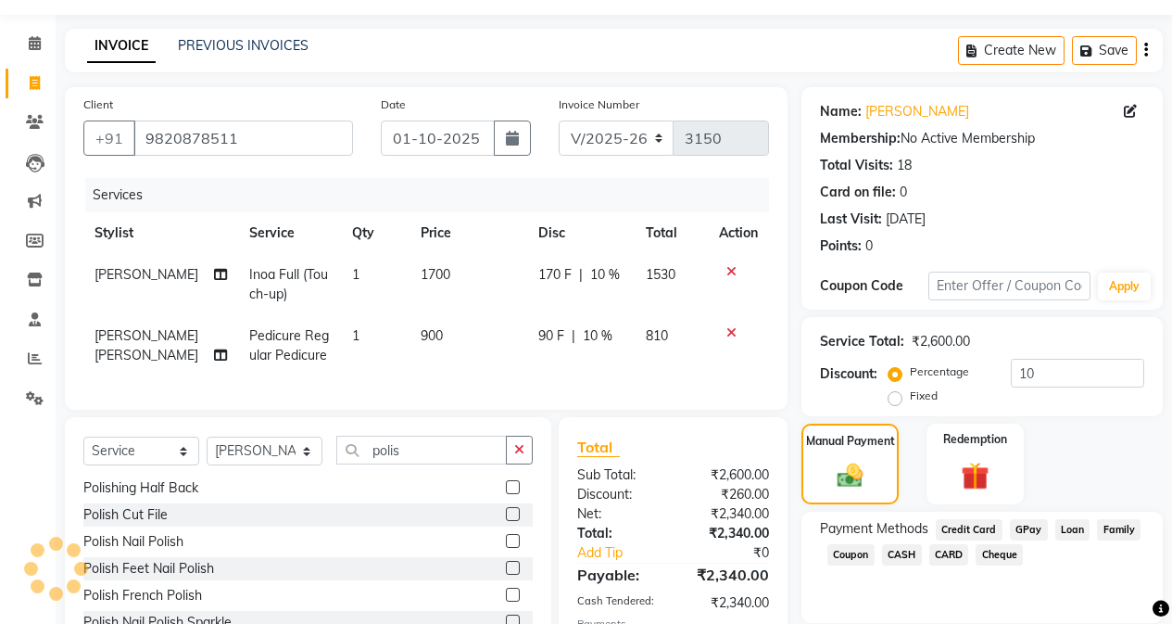
scroll to position [0, 0]
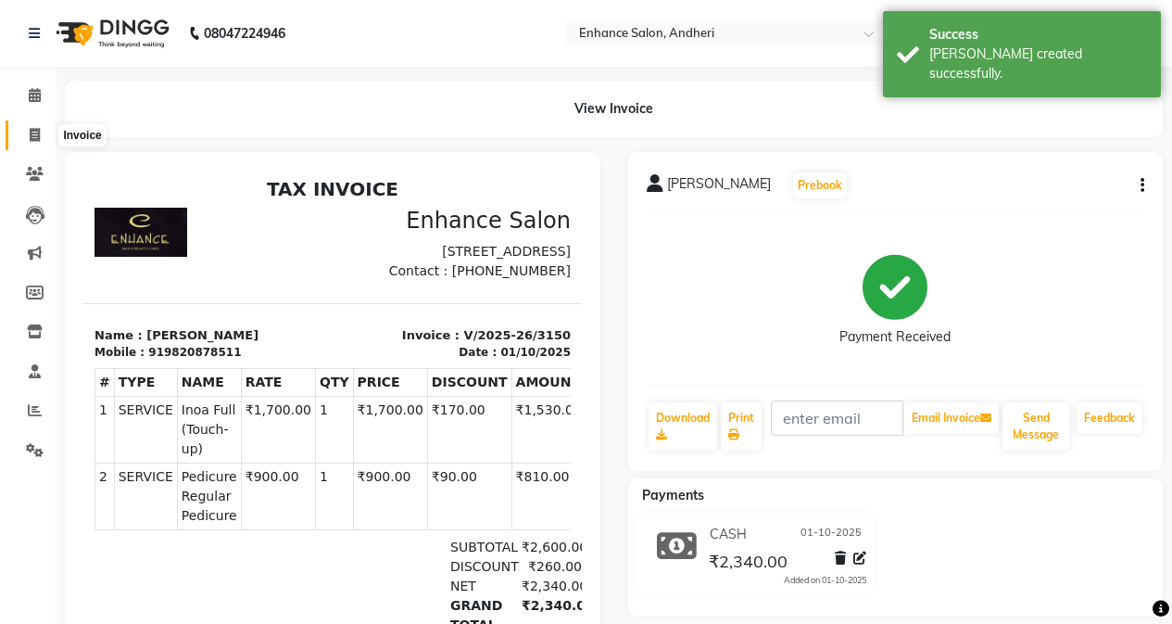
click at [34, 132] on icon at bounding box center [35, 135] width 10 height 14
select select "7236"
select select "service"
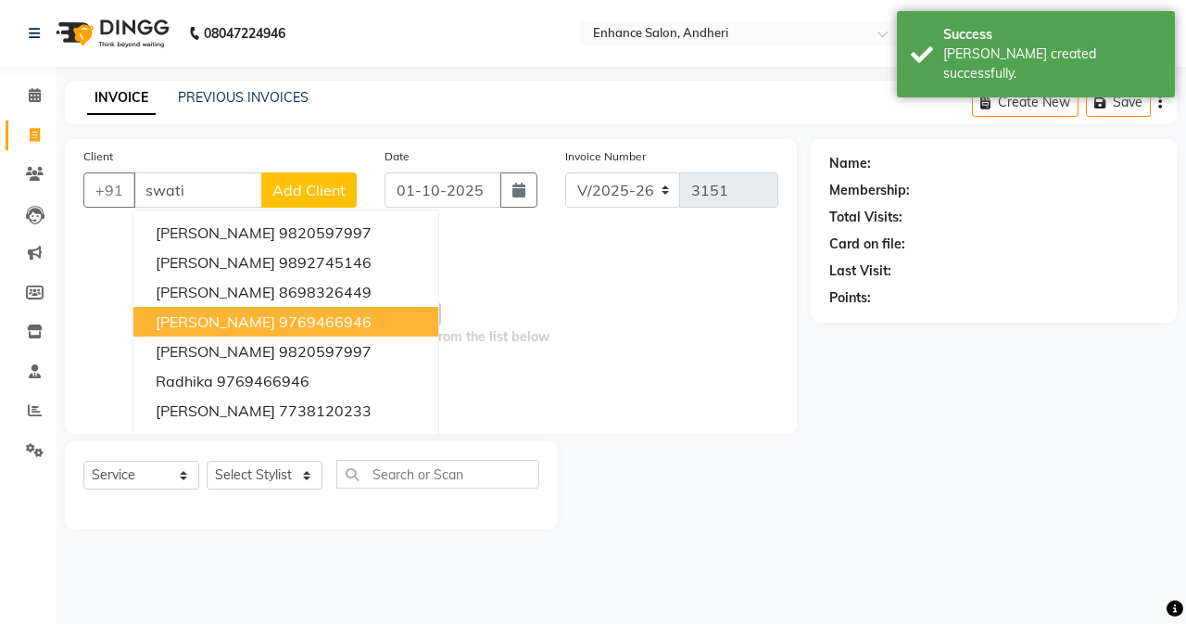
click at [238, 320] on span "[PERSON_NAME]" at bounding box center [216, 321] width 120 height 19
type input "9769466946"
select select "1: Object"
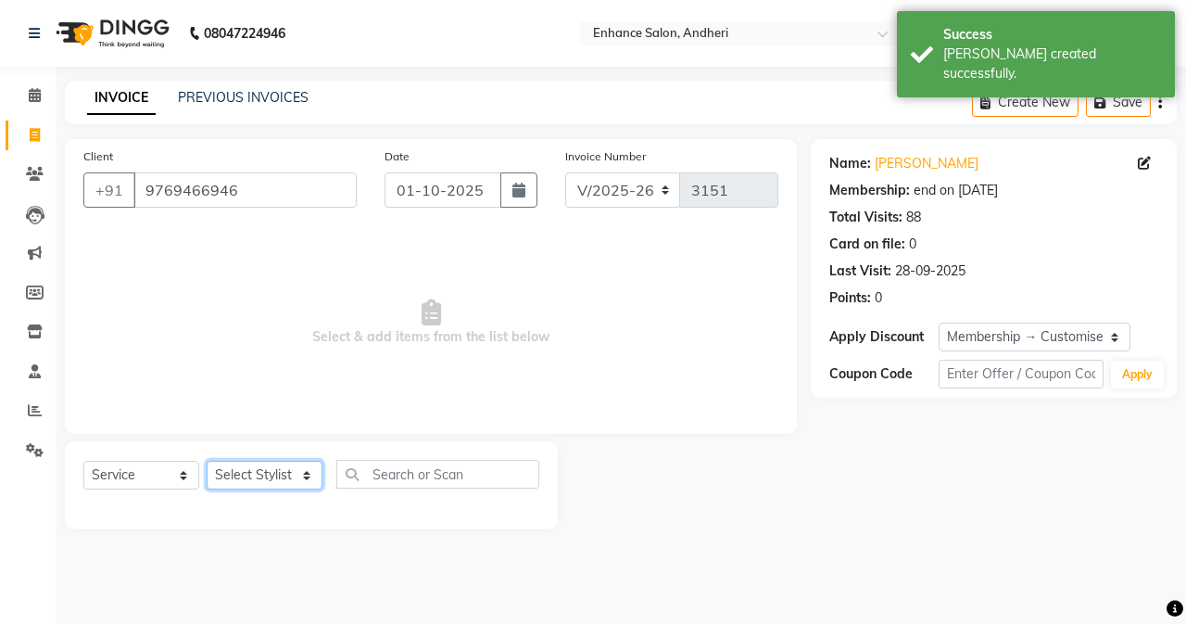
click at [270, 470] on select "Select Stylist Admin [PERSON_NAME] [PERSON_NAME] [PERSON_NAME] Manager [PERSON_…" at bounding box center [265, 475] width 116 height 29
select select "61734"
click at [207, 461] on select "Select Stylist Admin [PERSON_NAME] [PERSON_NAME] [PERSON_NAME] Manager [PERSON_…" at bounding box center [265, 475] width 116 height 29
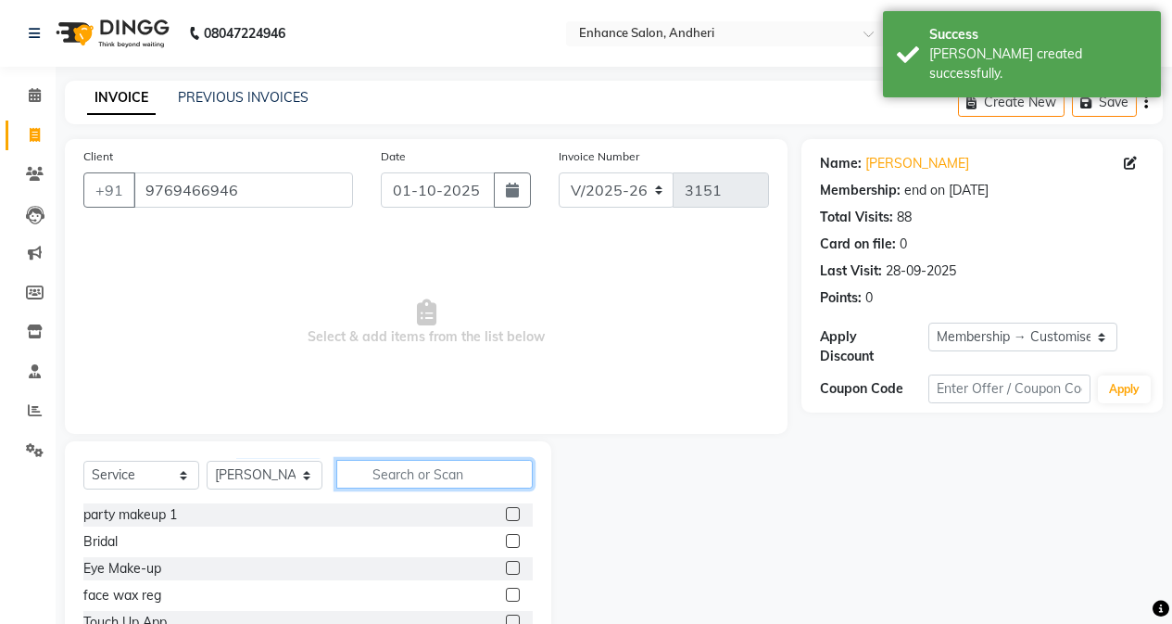
click at [389, 471] on input "text" at bounding box center [434, 474] width 196 height 29
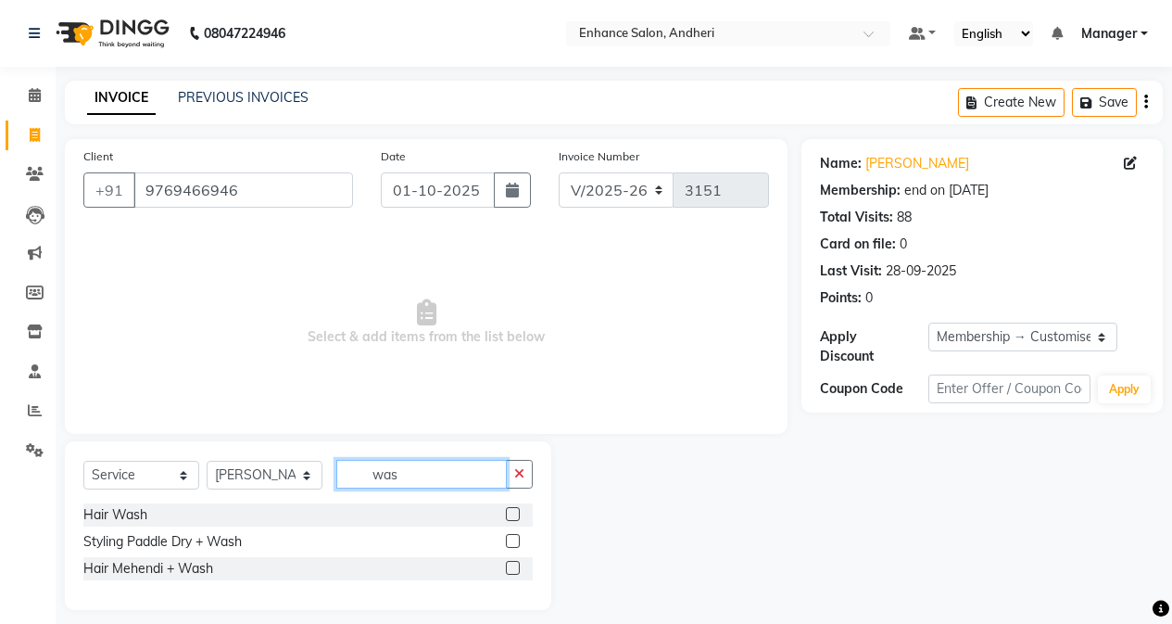
scroll to position [14, 0]
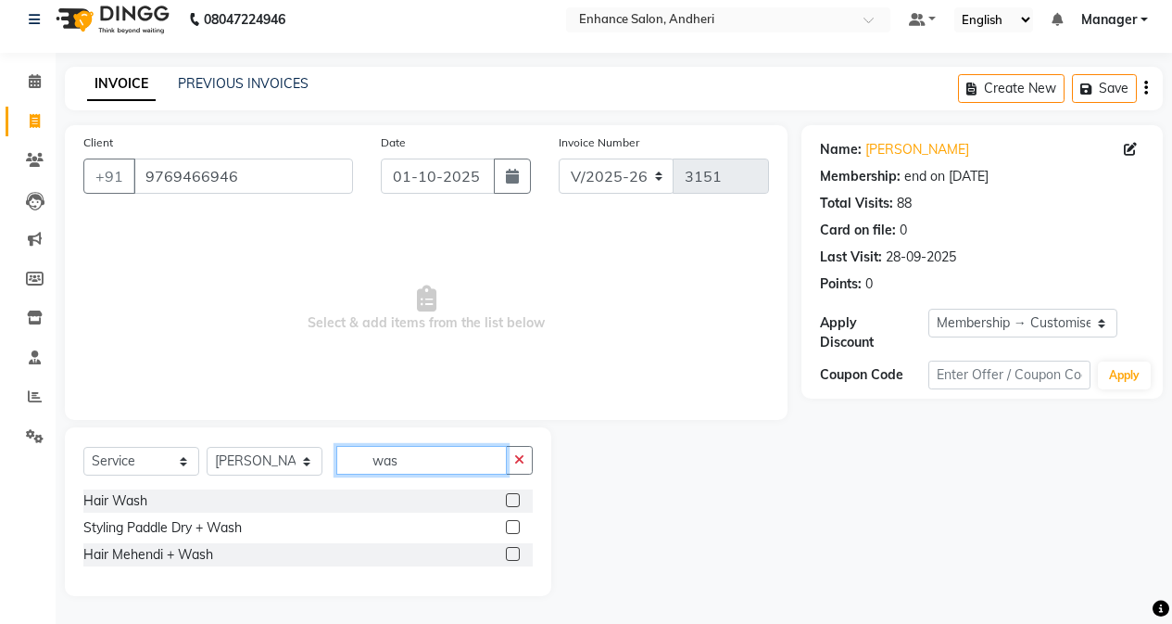
type input "was"
click at [519, 498] on label at bounding box center [513, 500] width 14 height 14
click at [518, 498] on input "checkbox" at bounding box center [512, 501] width 12 height 12
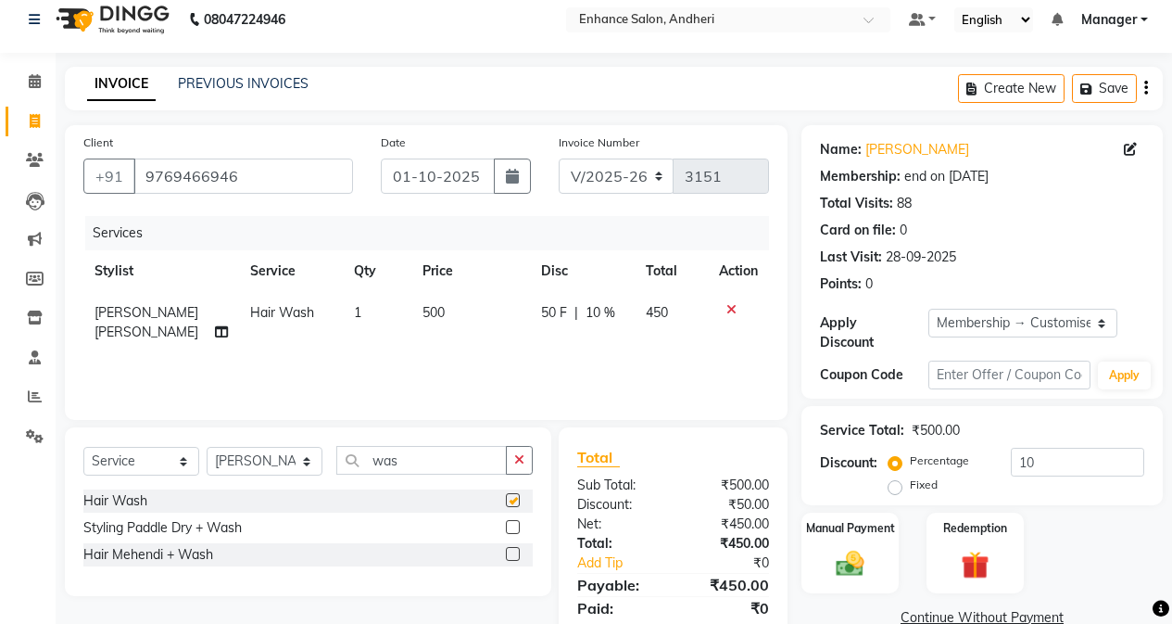
checkbox input "false"
click at [1068, 448] on input "10" at bounding box center [1077, 462] width 133 height 29
type input "1"
click at [842, 526] on div "Manual Payment" at bounding box center [850, 553] width 101 height 84
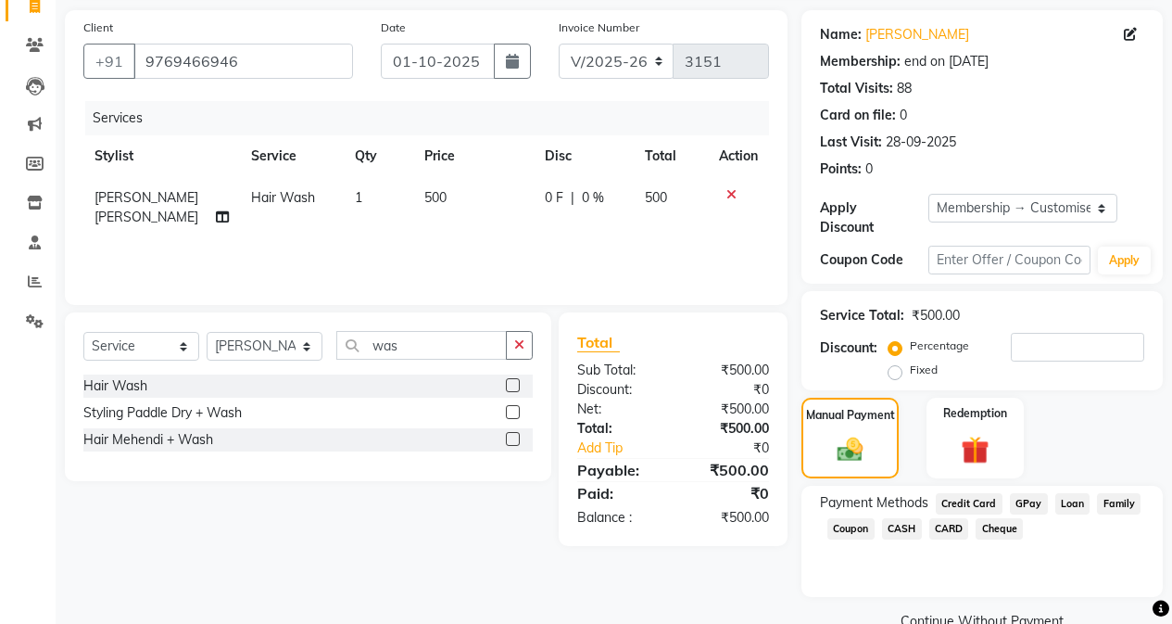
scroll to position [153, 0]
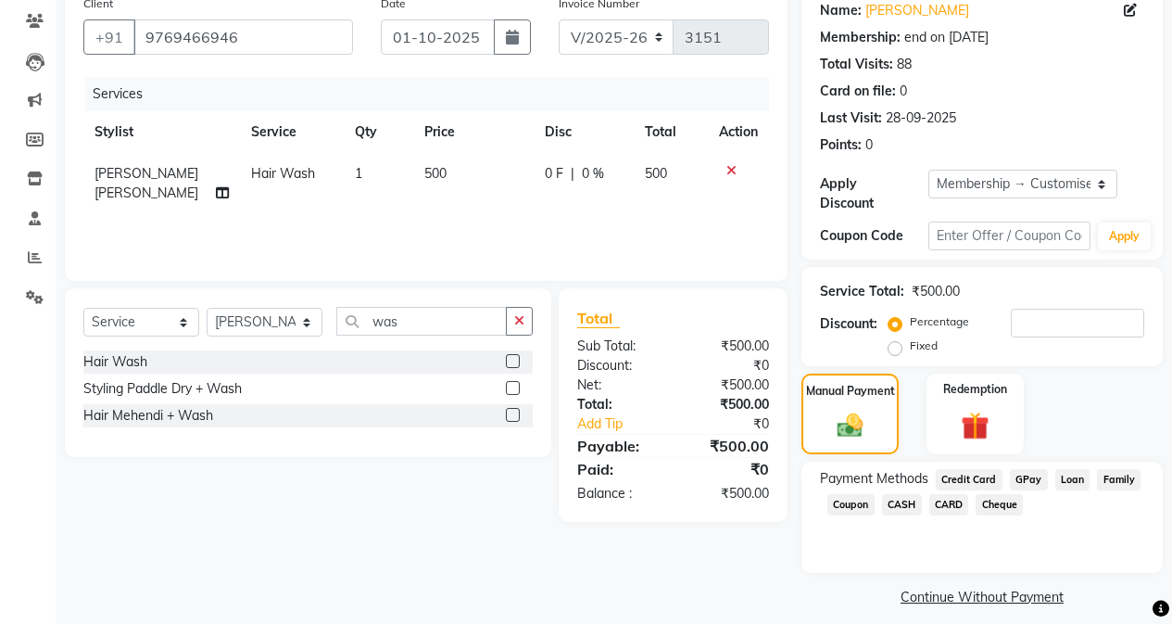
click at [1030, 469] on span "GPay" at bounding box center [1029, 479] width 38 height 21
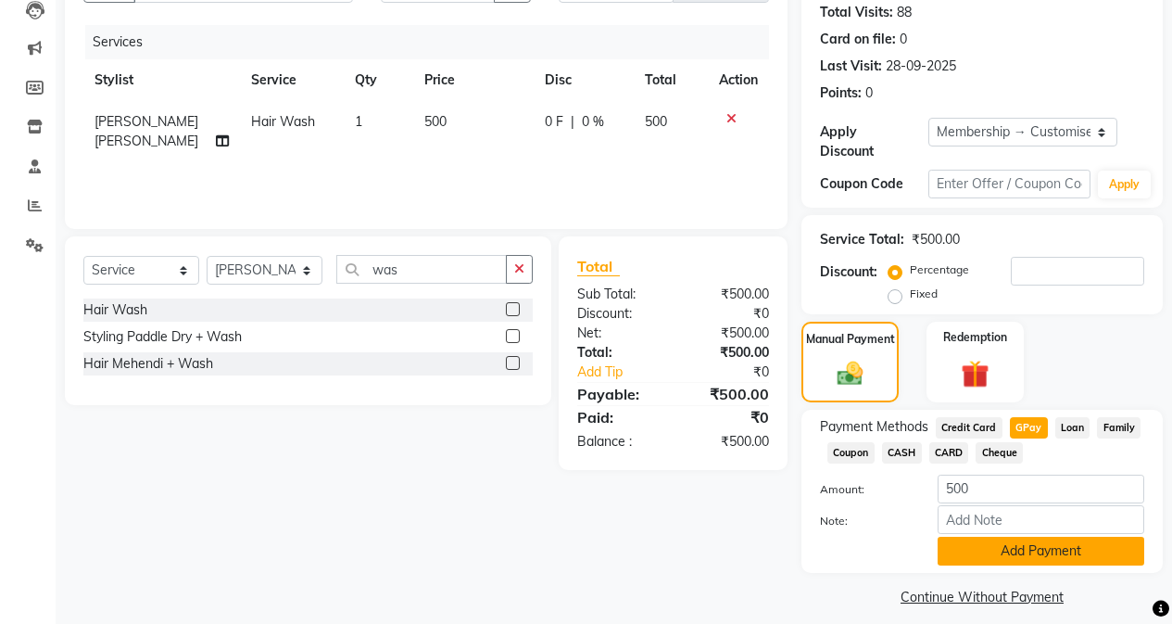
click at [995, 537] on button "Add Payment" at bounding box center [1041, 551] width 207 height 29
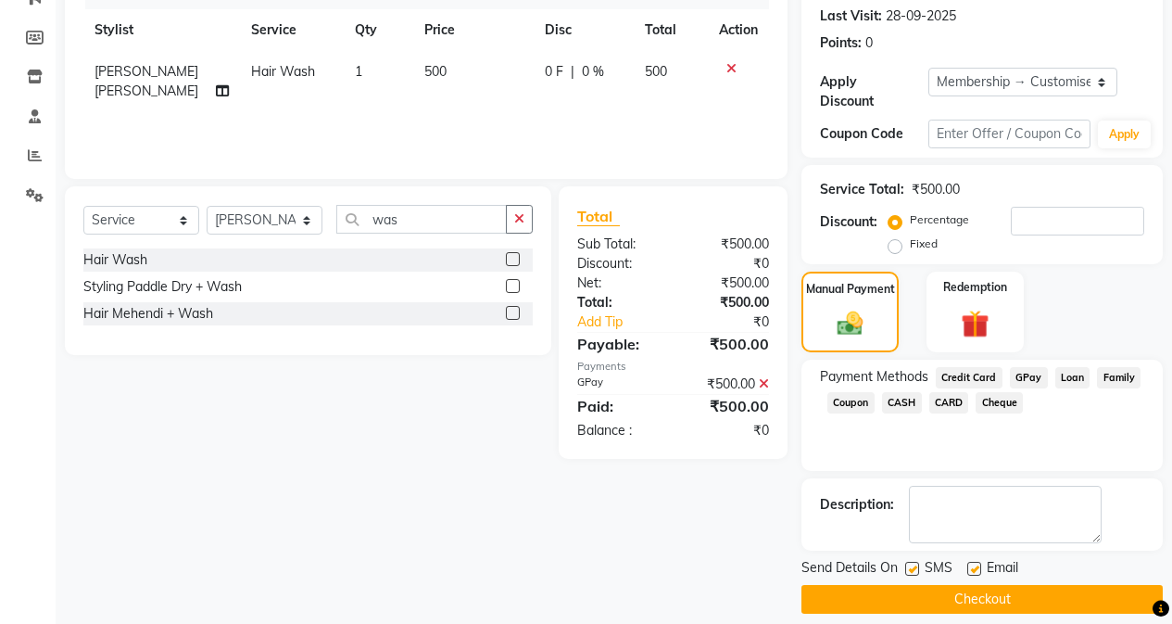
scroll to position [258, 0]
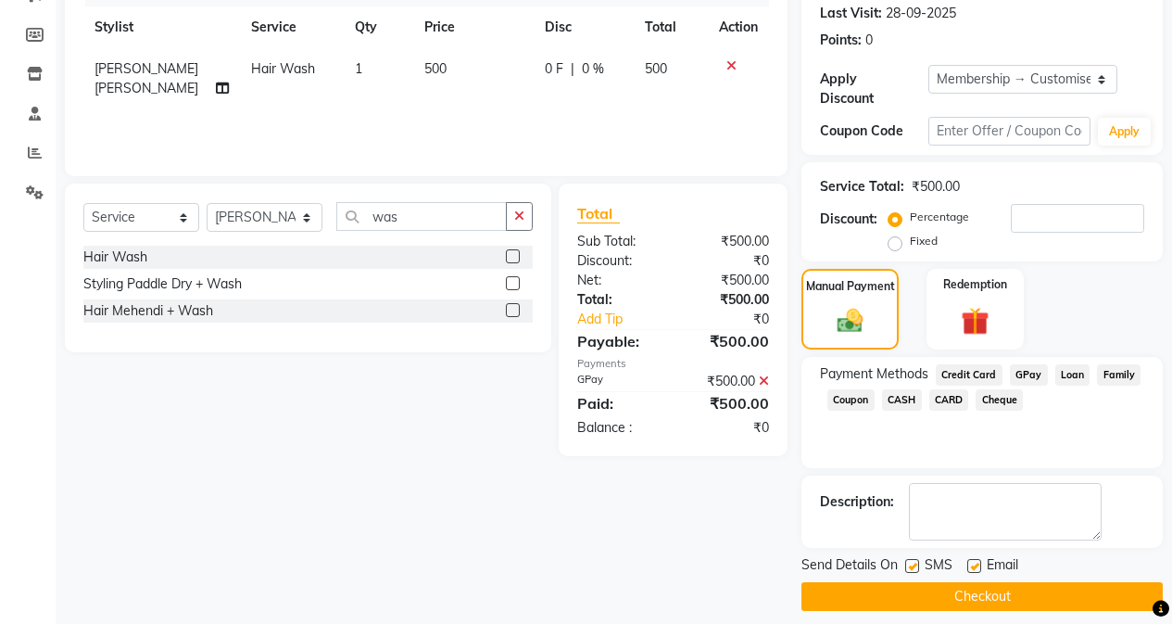
click at [953, 582] on button "Checkout" at bounding box center [982, 596] width 361 height 29
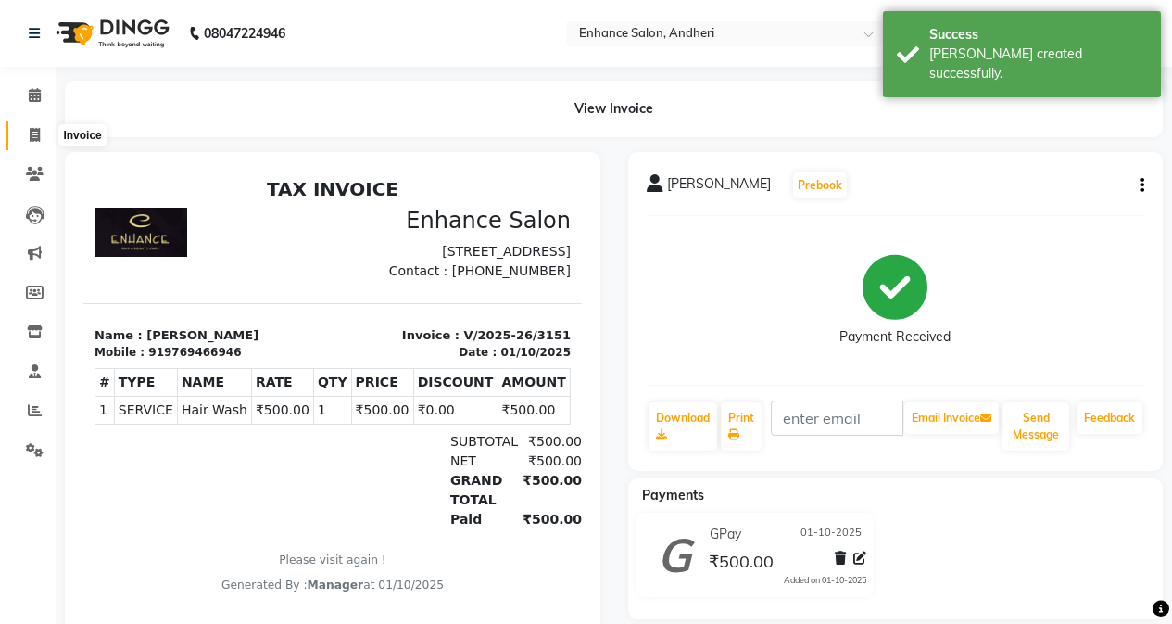
click at [35, 130] on icon at bounding box center [35, 135] width 10 height 14
select select "7236"
select select "service"
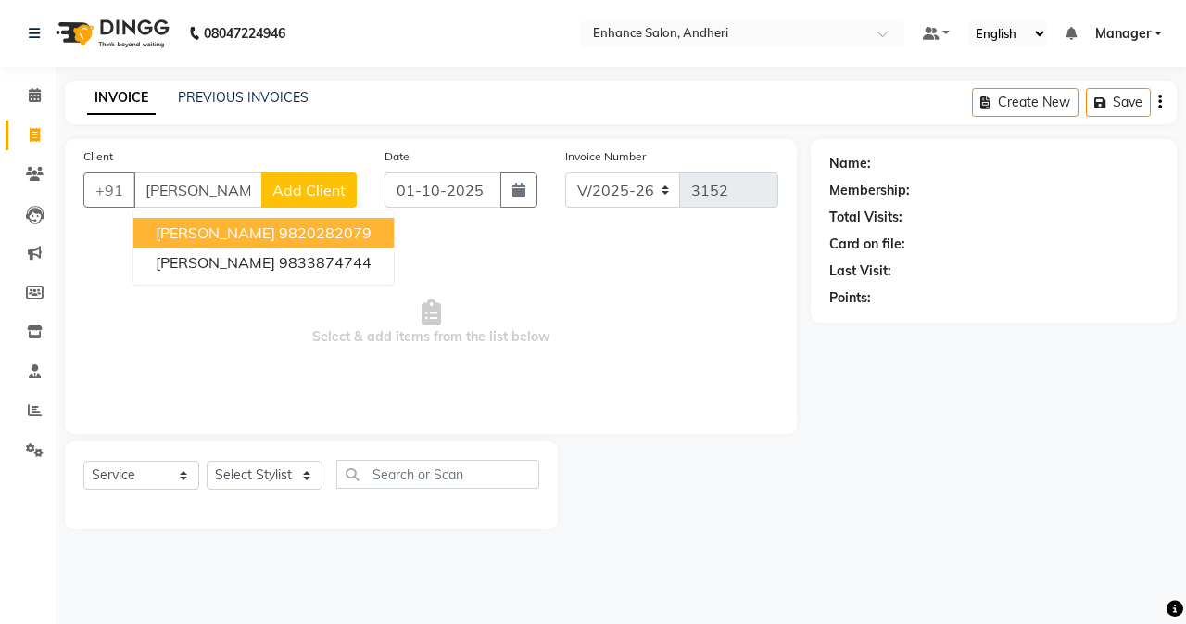
click at [313, 237] on ngb-highlight "9820282079" at bounding box center [325, 232] width 93 height 19
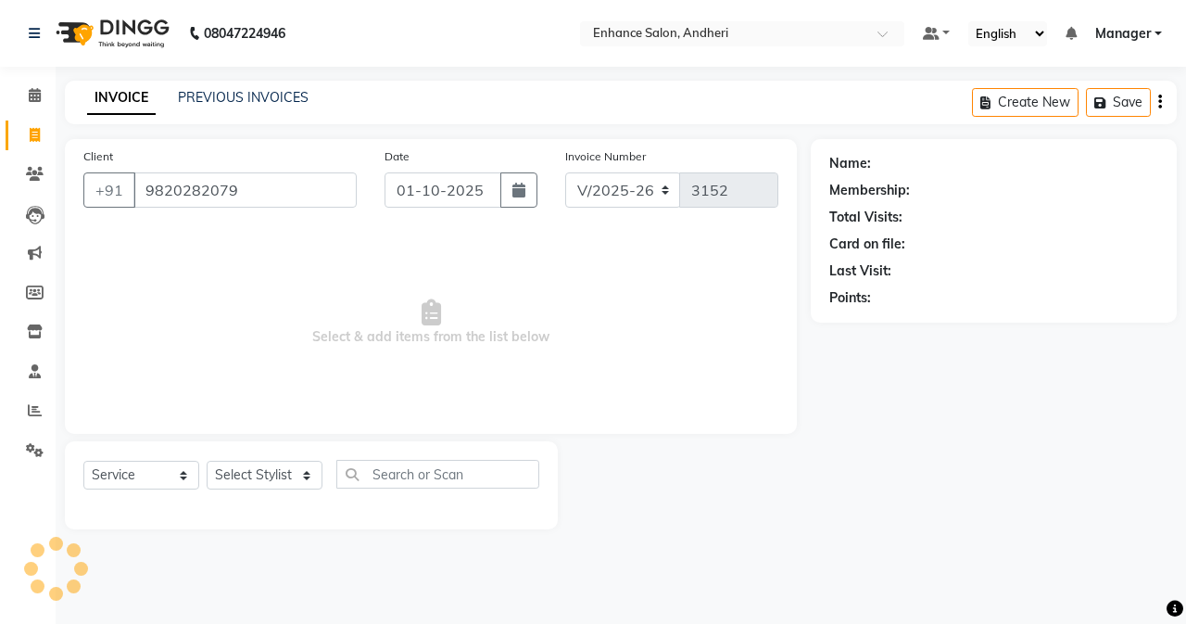
type input "9820282079"
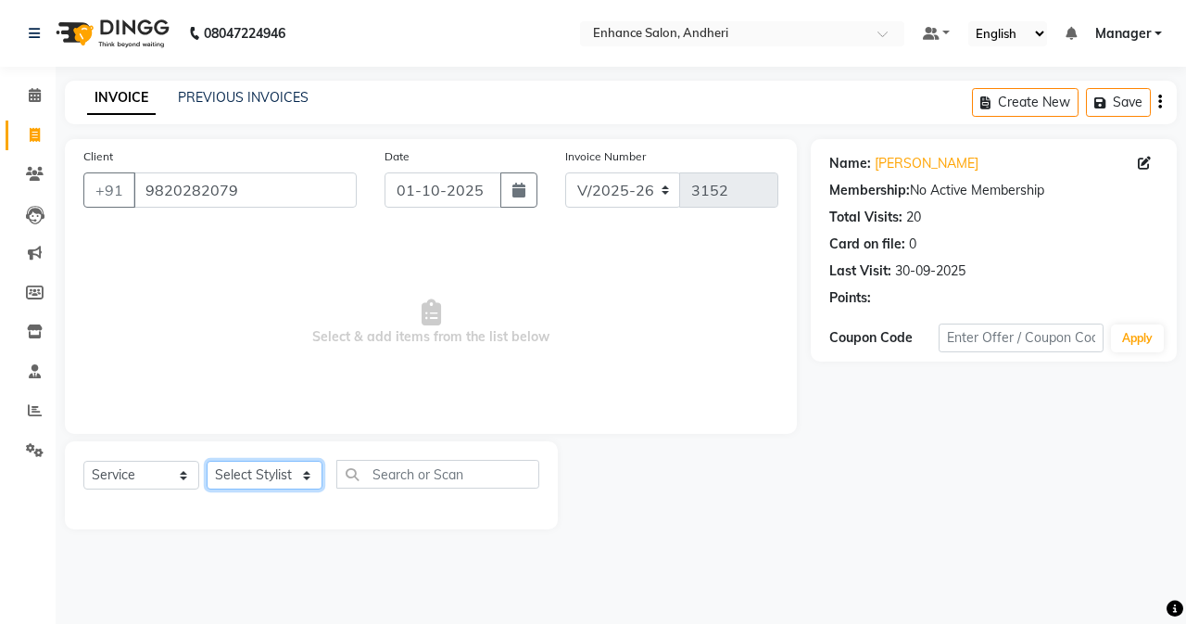
click at [292, 476] on select "Select Stylist Admin [PERSON_NAME] [PERSON_NAME] [PERSON_NAME] Manager [PERSON_…" at bounding box center [265, 475] width 116 height 29
select select "61731"
click at [207, 461] on select "Select Stylist Admin [PERSON_NAME] [PERSON_NAME] [PERSON_NAME] Manager [PERSON_…" at bounding box center [265, 475] width 116 height 29
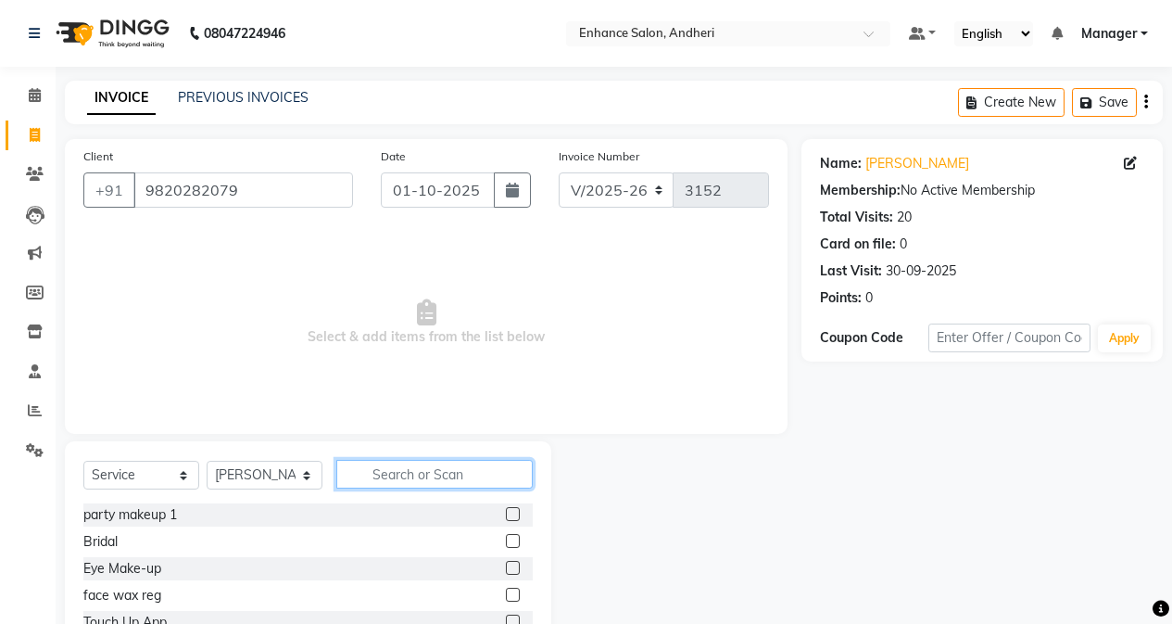
click at [368, 466] on input "text" at bounding box center [434, 474] width 196 height 29
type input "was"
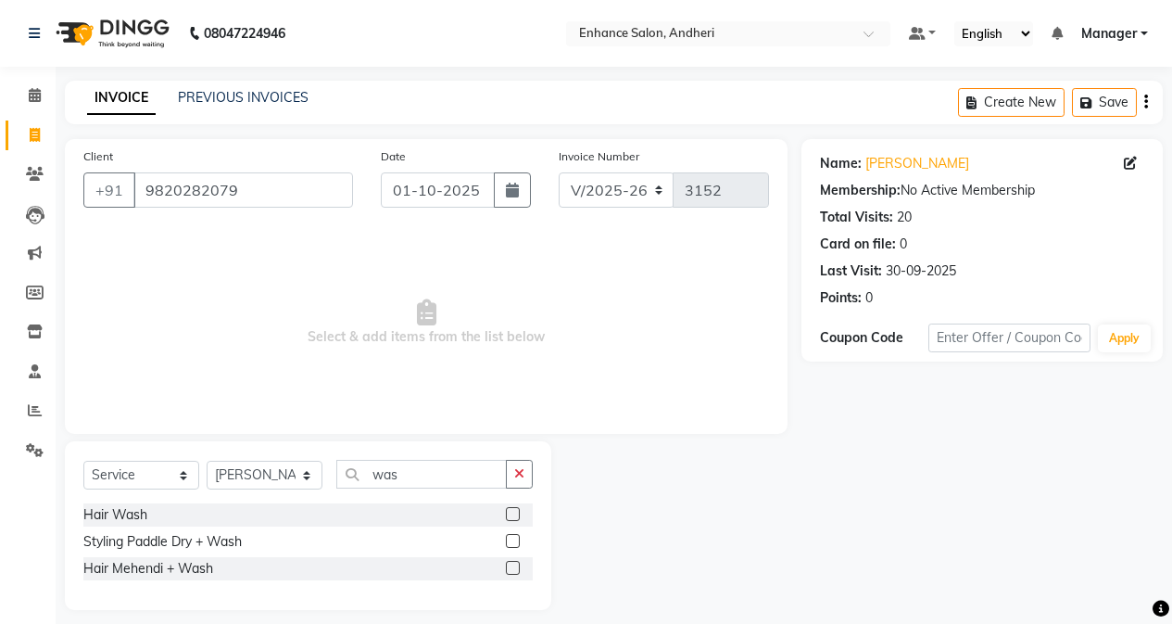
drag, startPoint x: 510, startPoint y: 514, endPoint x: 477, endPoint y: 499, distance: 36.1
click at [509, 514] on label at bounding box center [513, 514] width 14 height 14
click at [509, 514] on input "checkbox" at bounding box center [512, 515] width 12 height 12
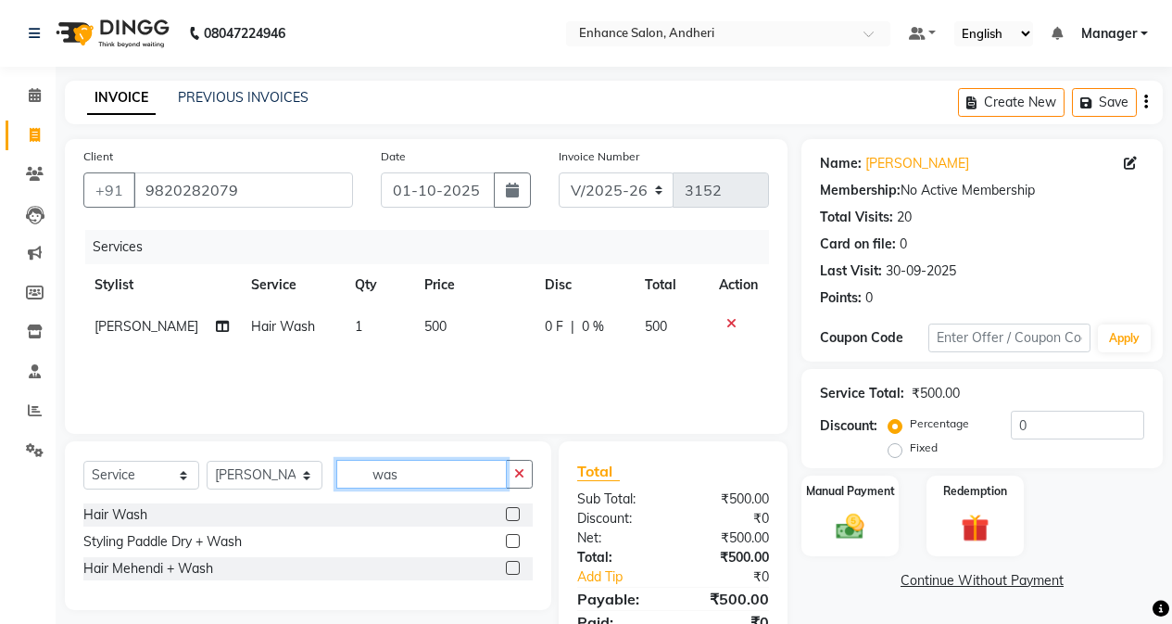
checkbox input "false"
click at [412, 477] on input "was" at bounding box center [421, 474] width 171 height 29
type input "w"
type input "blow"
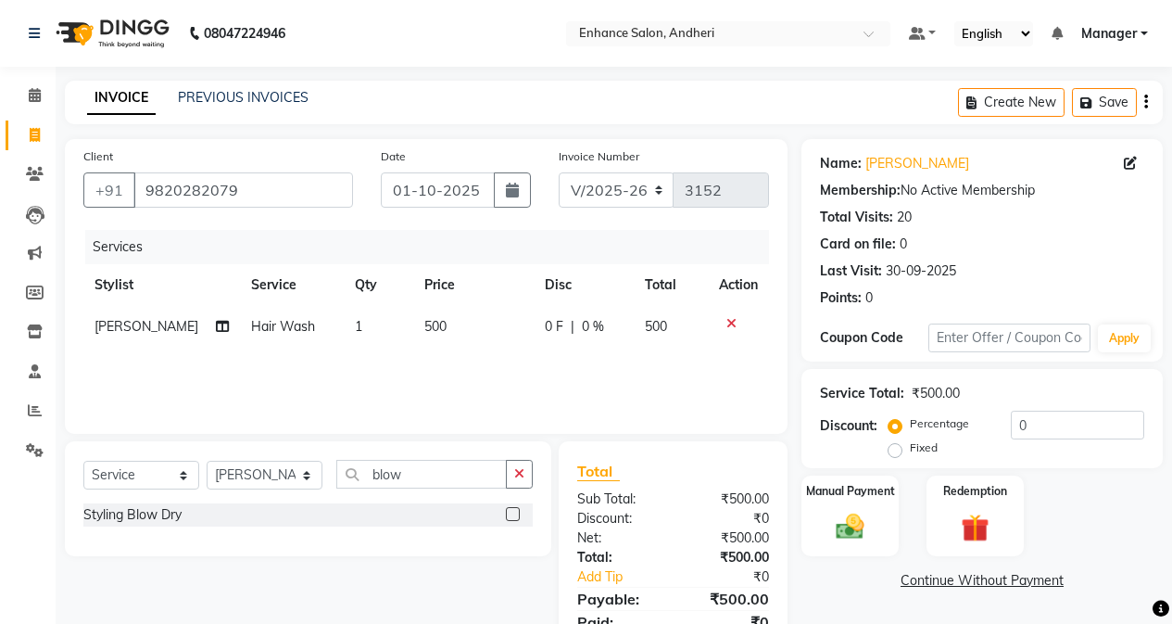
click at [513, 510] on label at bounding box center [513, 514] width 14 height 14
click at [513, 510] on input "checkbox" at bounding box center [512, 515] width 12 height 12
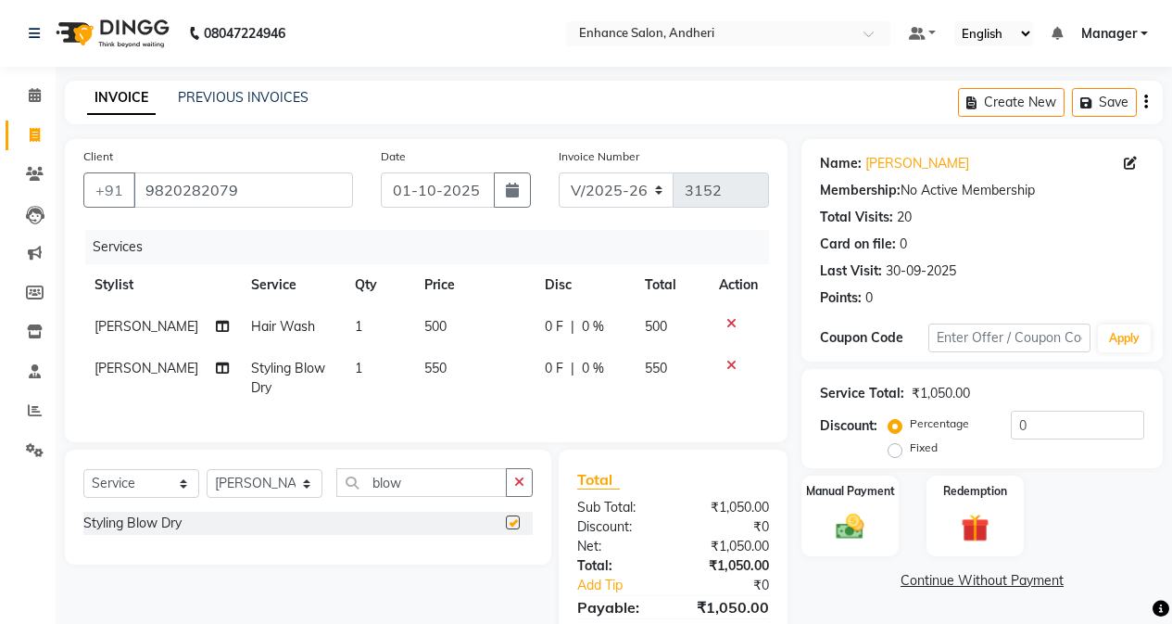
checkbox input "false"
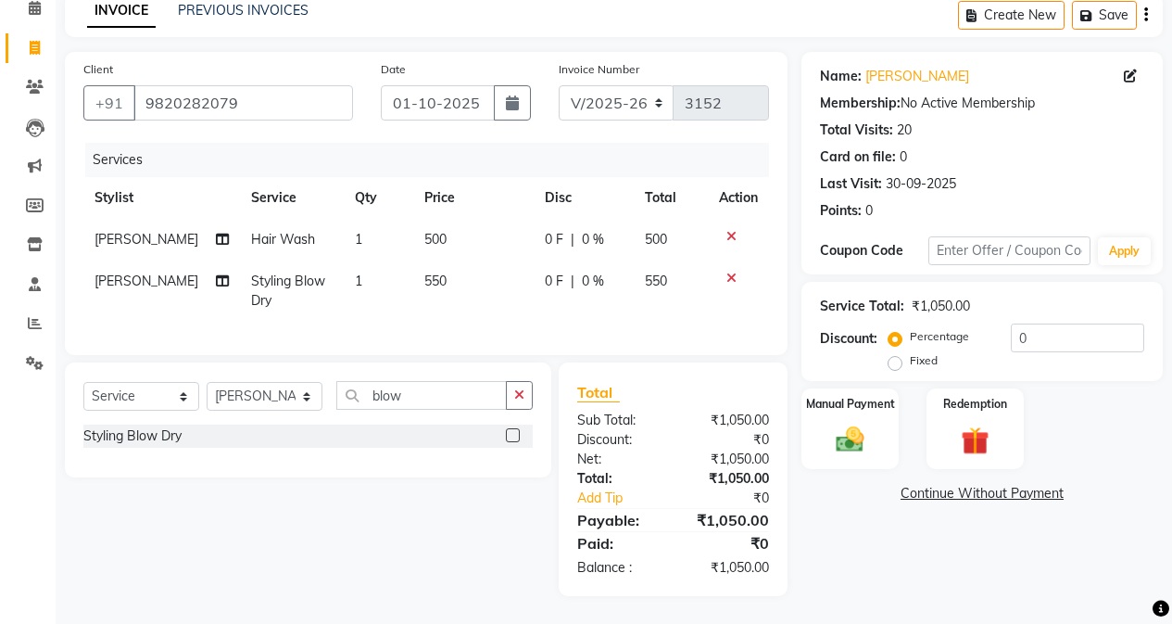
scroll to position [120, 0]
click at [464, 264] on td "550" at bounding box center [473, 290] width 120 height 61
select select "61731"
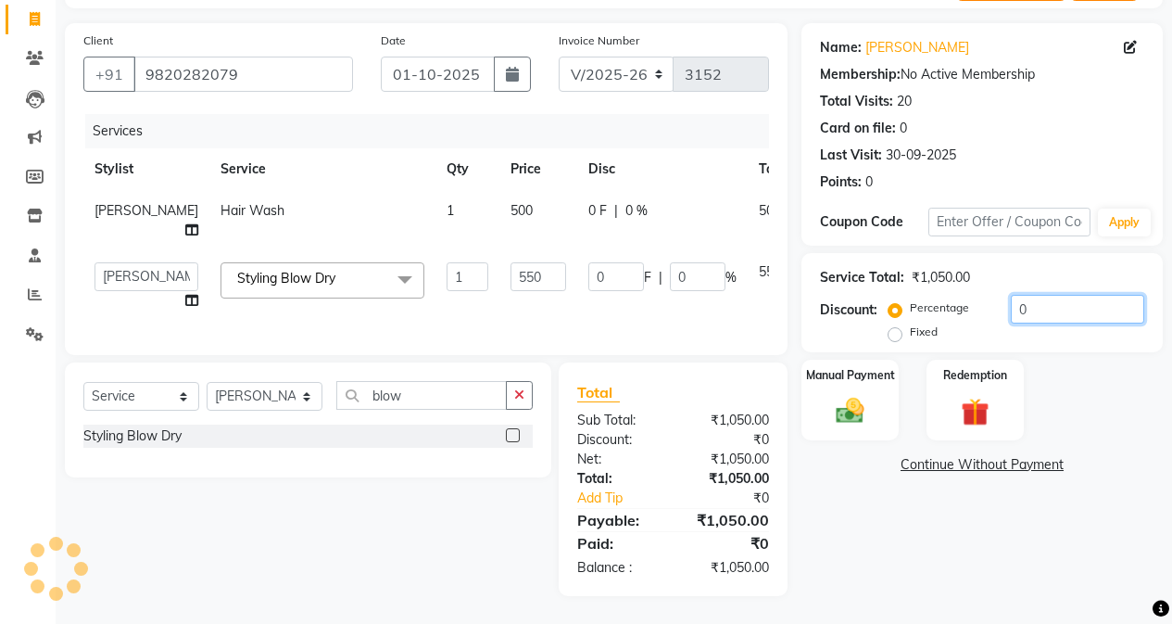
click at [1025, 300] on input "0" at bounding box center [1077, 309] width 133 height 29
click at [1012, 305] on input "0" at bounding box center [1077, 309] width 133 height 29
click at [521, 290] on td "550" at bounding box center [539, 286] width 78 height 70
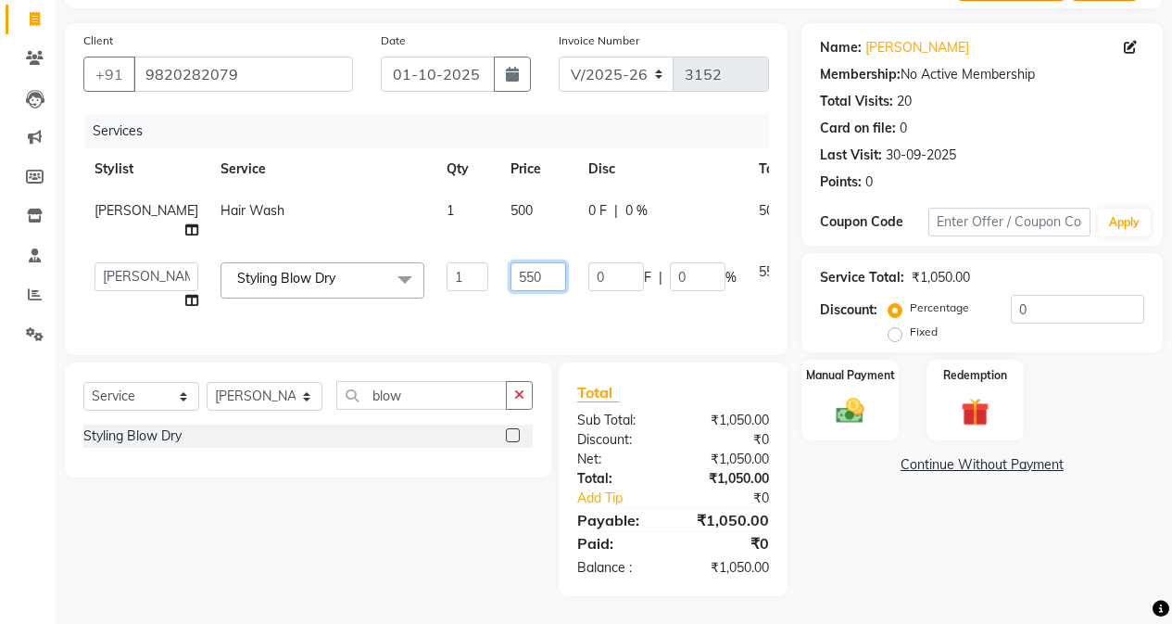
click at [511, 289] on input "550" at bounding box center [539, 276] width 56 height 29
type input "650"
click at [801, 504] on div "Total Sub Total: ₹1,050.00 Discount: ₹0 Net: ₹1,050.00 Total: ₹1,050.00 Add Tip…" at bounding box center [676, 479] width 250 height 234
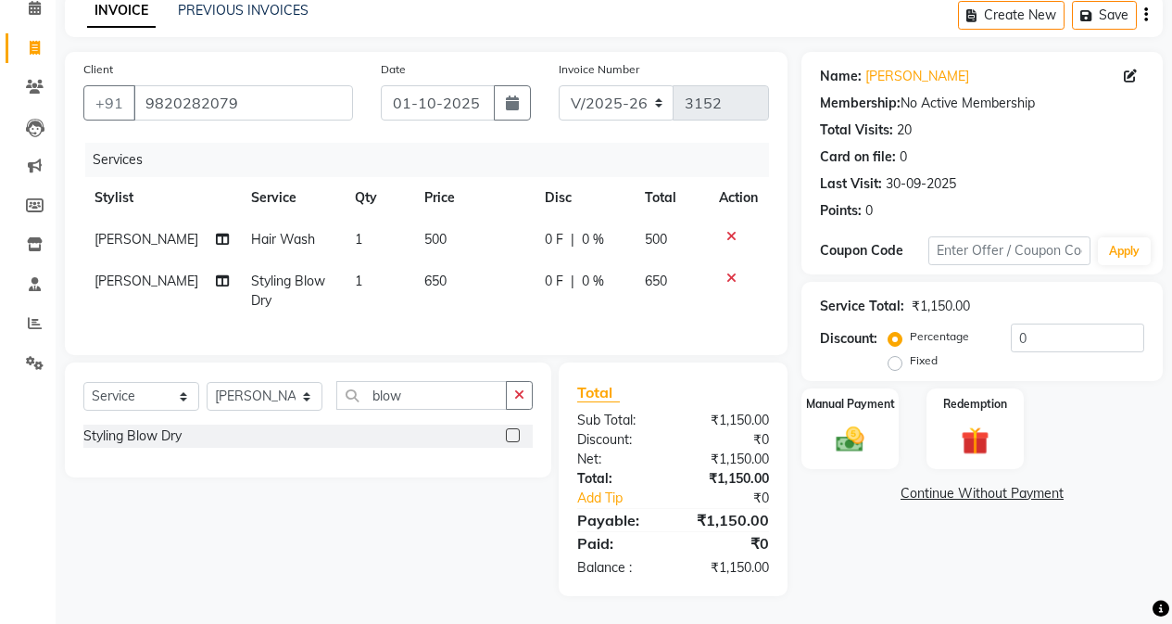
click at [461, 280] on td "650" at bounding box center [473, 290] width 120 height 61
select select "61731"
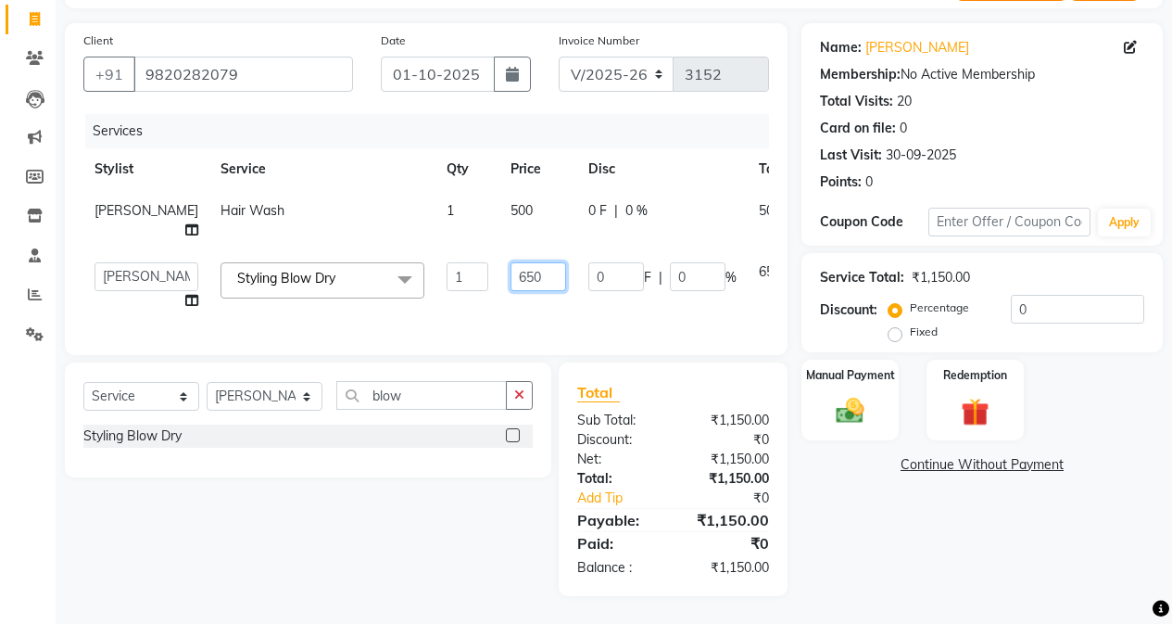
click at [511, 283] on input "650" at bounding box center [539, 276] width 56 height 29
type input "600"
click at [804, 484] on div "Name: [PERSON_NAME] Membership: No Active Membership Total Visits: 20 Card on f…" at bounding box center [989, 309] width 375 height 573
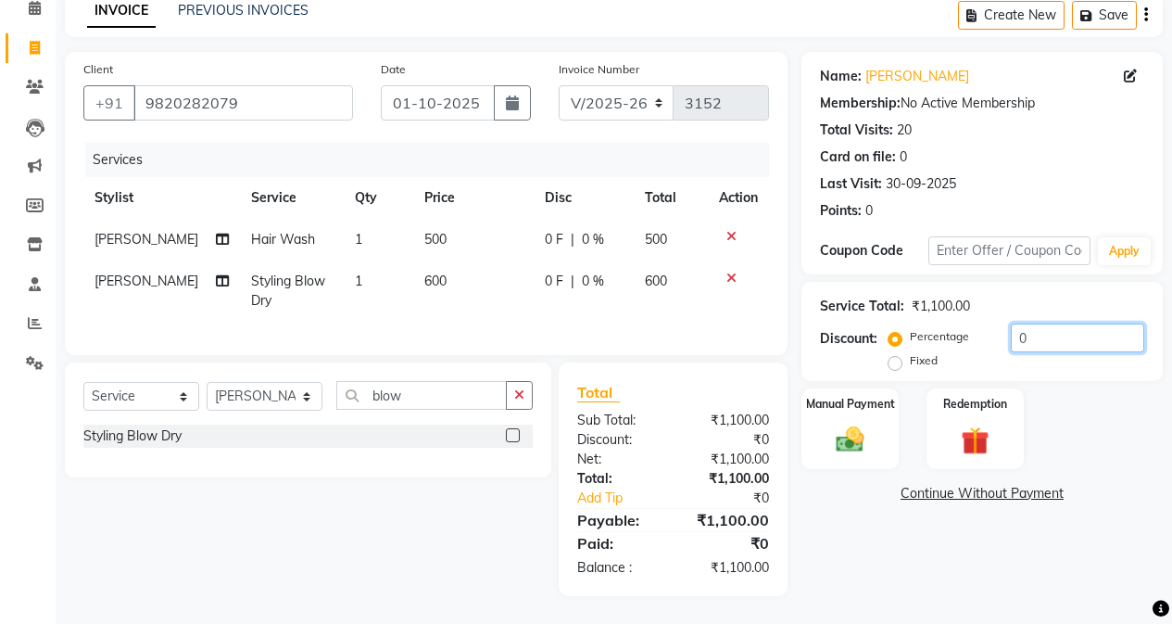
click at [1011, 323] on input "0" at bounding box center [1077, 337] width 133 height 29
type input "10"
click at [864, 423] on img at bounding box center [850, 439] width 47 height 33
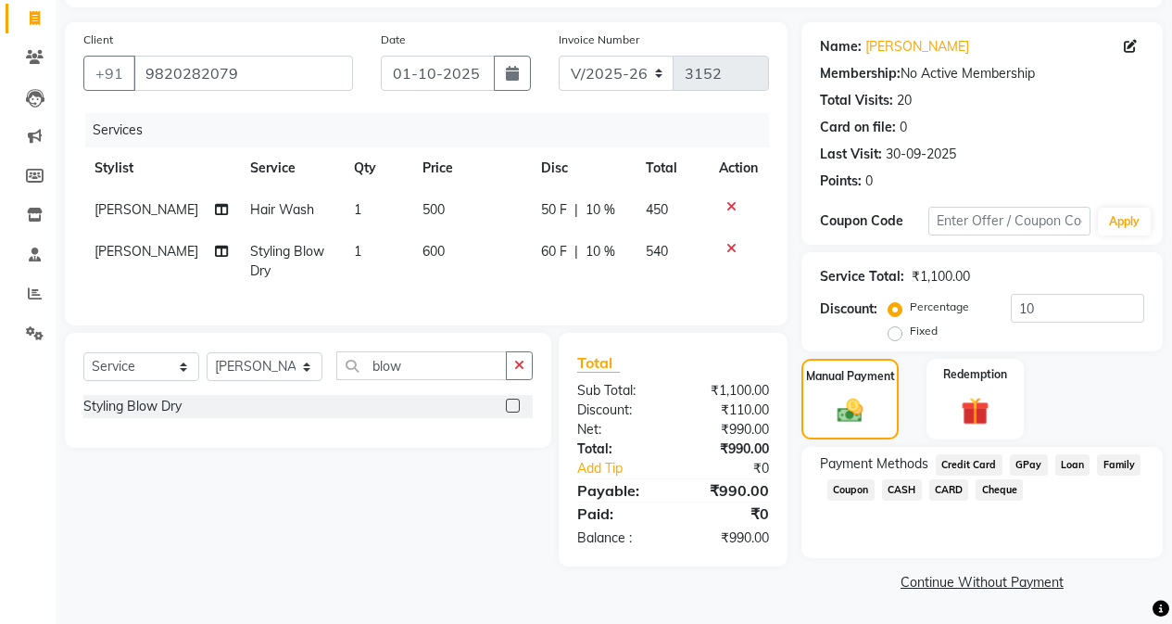
click at [1030, 454] on span "GPay" at bounding box center [1029, 464] width 38 height 21
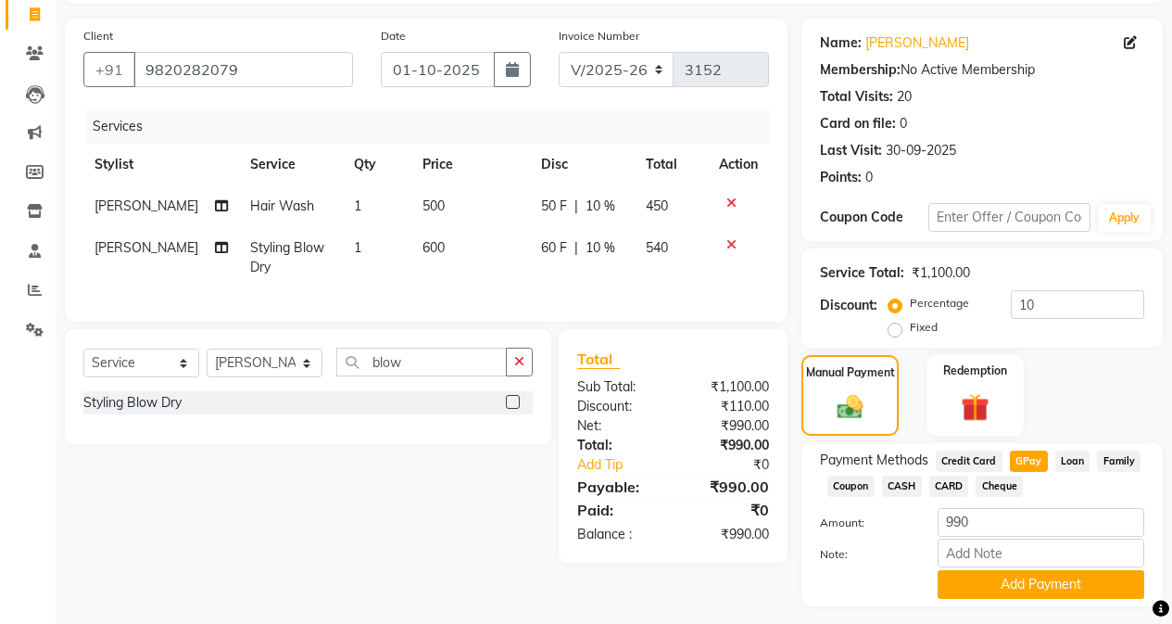
scroll to position [169, 0]
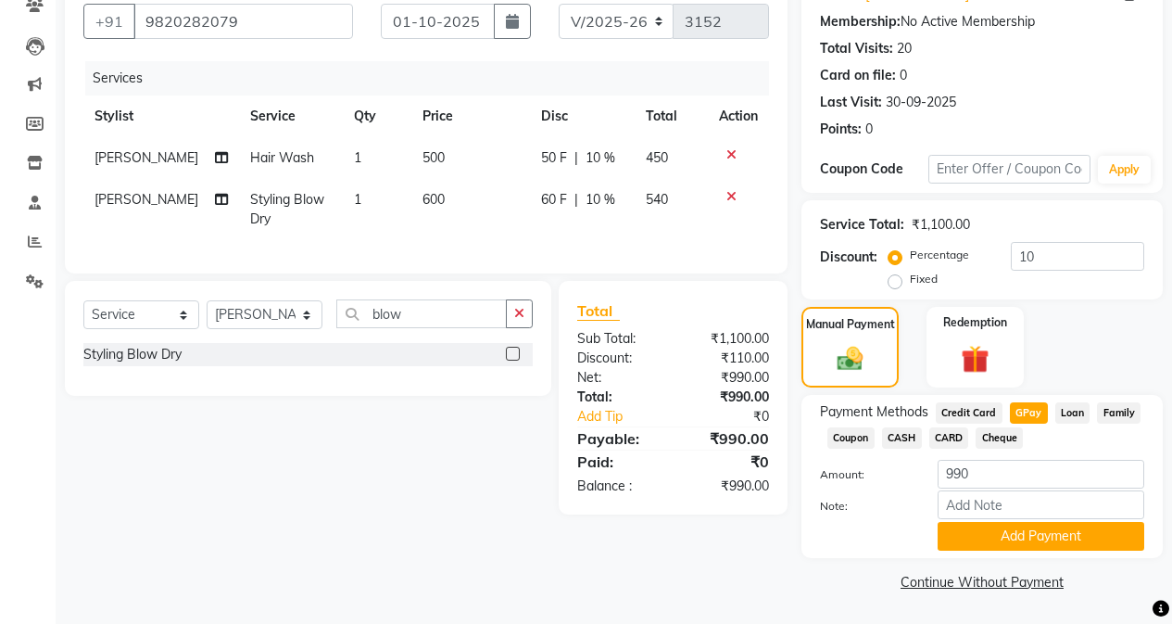
click at [1010, 552] on div "Payment Methods Credit Card GPay Loan Family Coupon CASH CARD Cheque Amount: 99…" at bounding box center [982, 476] width 361 height 163
click at [1005, 540] on button "Add Payment" at bounding box center [1041, 536] width 207 height 29
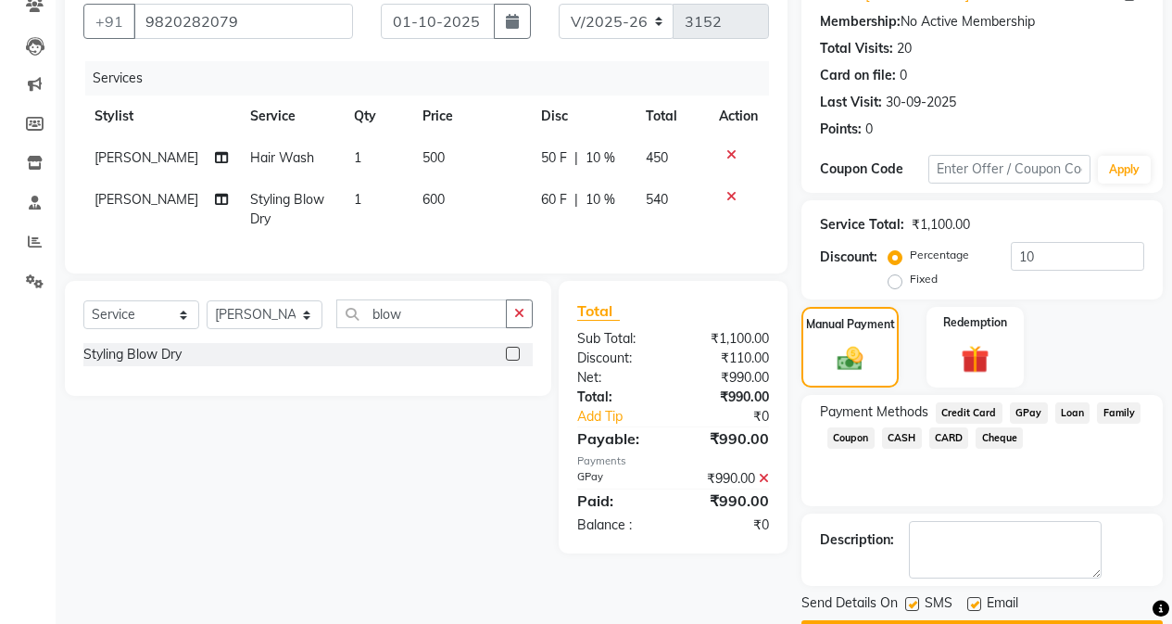
scroll to position [222, 0]
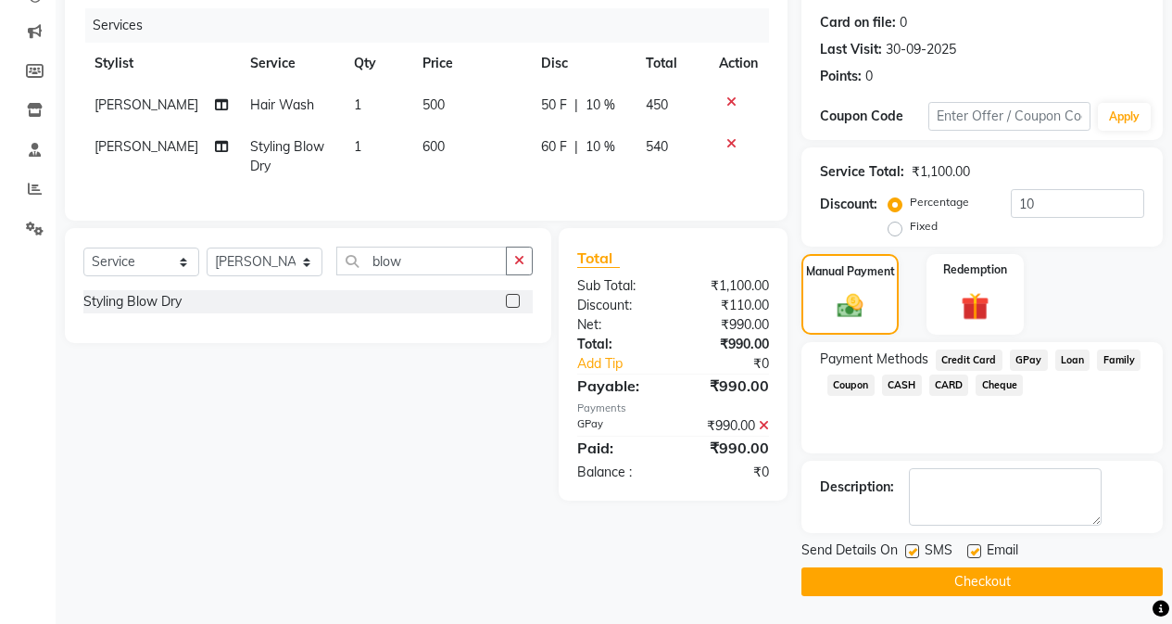
click at [967, 582] on button "Checkout" at bounding box center [982, 581] width 361 height 29
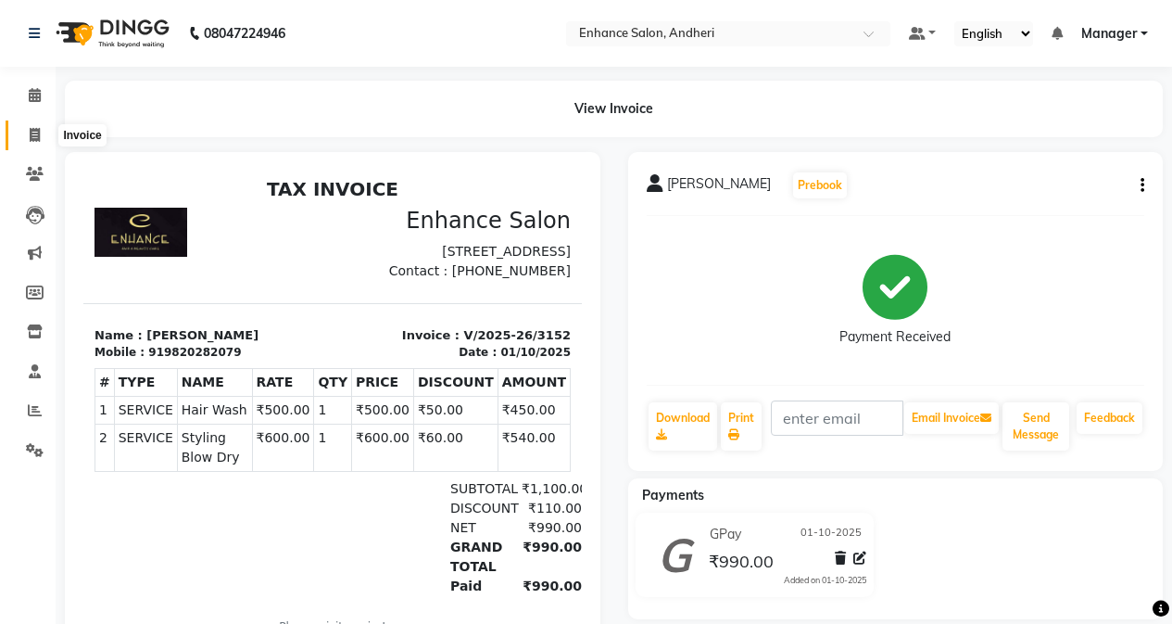
click at [36, 133] on icon at bounding box center [35, 135] width 10 height 14
select select "service"
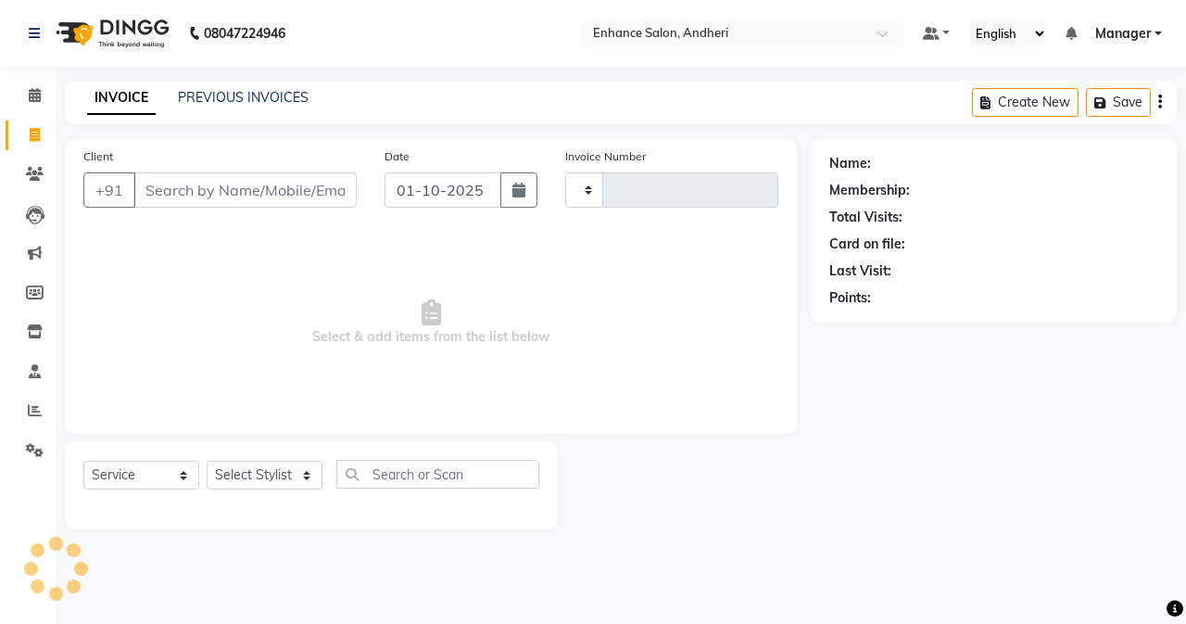
type input "3153"
select select "7236"
click at [32, 451] on icon at bounding box center [35, 450] width 18 height 14
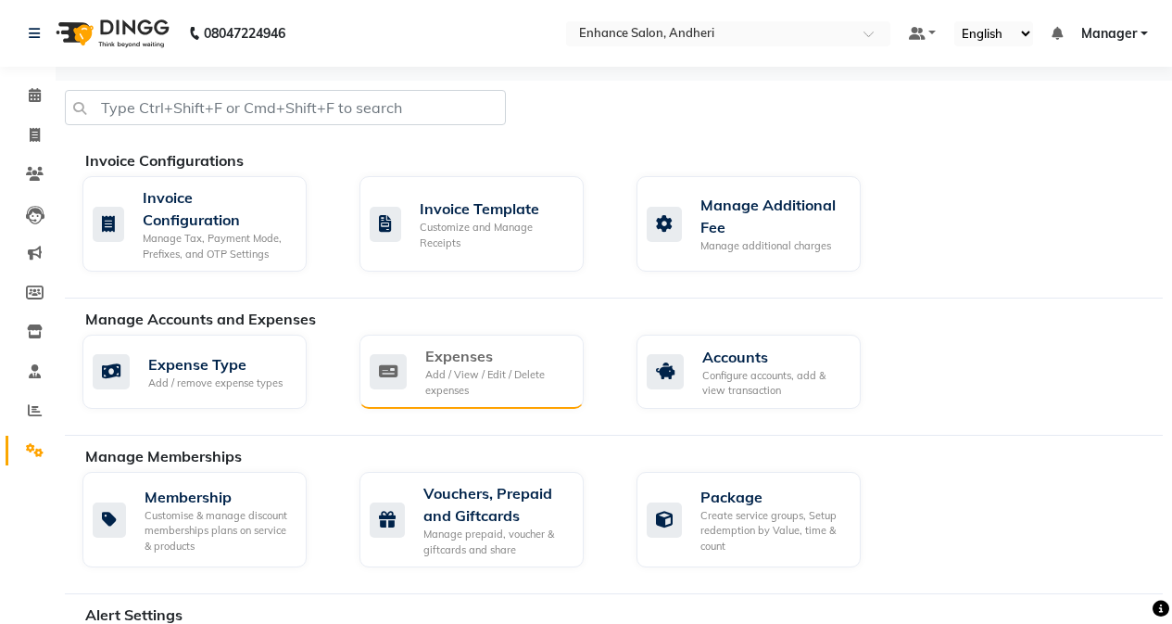
click at [407, 354] on div at bounding box center [388, 371] width 37 height 35
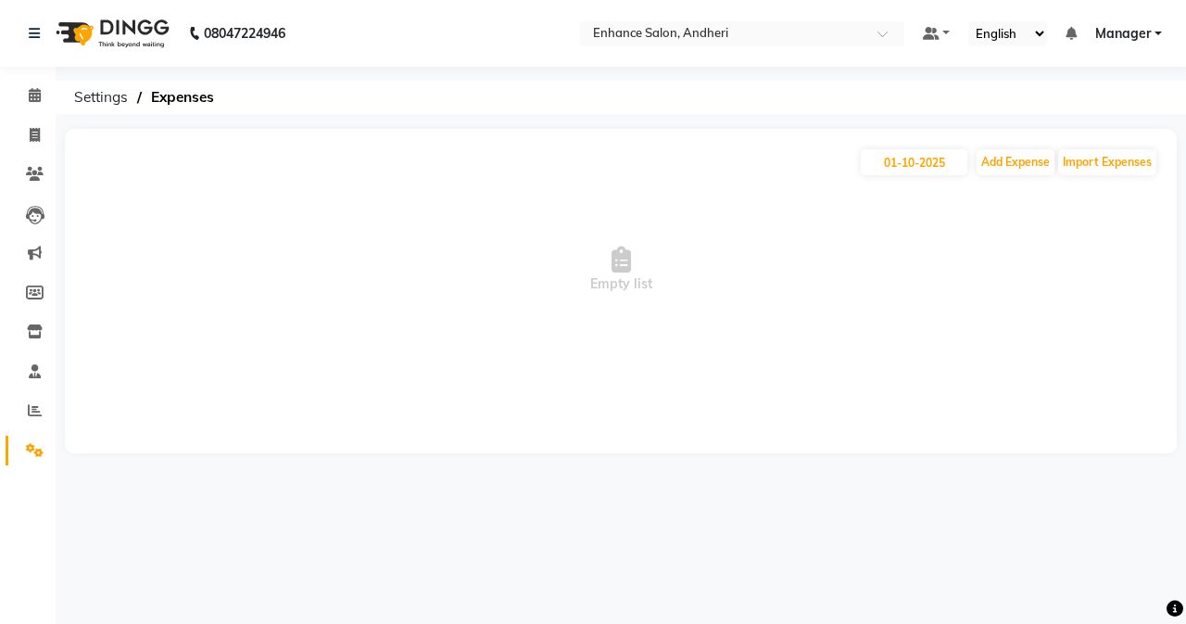
click at [992, 148] on div "[DATE] Add Expense Import Expenses" at bounding box center [620, 162] width 1075 height 30
click at [1056, 164] on div "[DATE] Add Expense Import Expenses" at bounding box center [620, 162] width 1075 height 30
click at [982, 158] on button "Add Expense" at bounding box center [1016, 162] width 78 height 26
select select "1"
select select "6324"
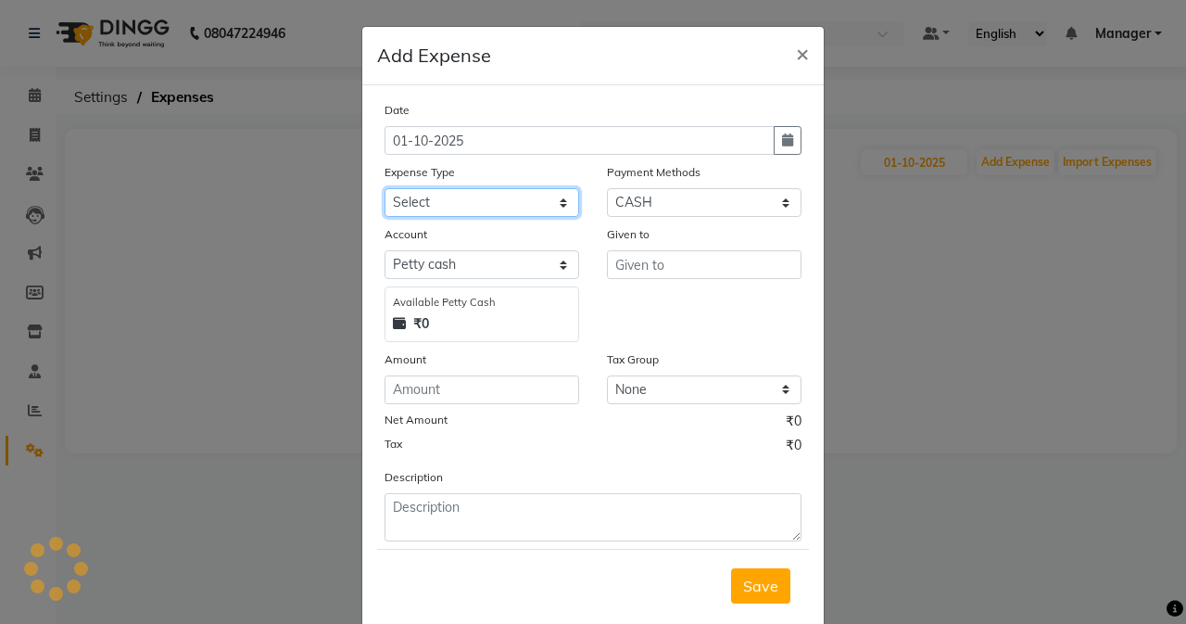
click at [488, 203] on select "Select Advance Salary Air Condition [PERSON_NAME] Aroma auto money Beauty Bazaa…" at bounding box center [482, 202] width 195 height 29
select select "18776"
click at [385, 188] on select "Select Advance Salary Air Condition [PERSON_NAME] Aroma auto money Beauty Bazaa…" at bounding box center [482, 202] width 195 height 29
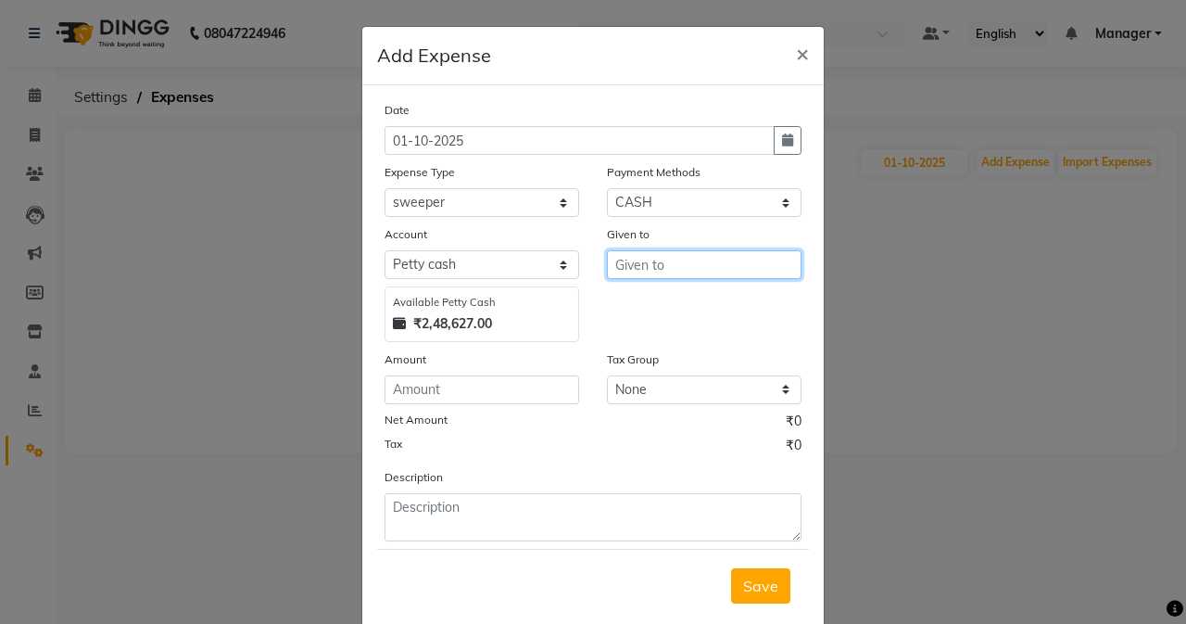
click at [667, 272] on input "text" at bounding box center [704, 264] width 195 height 29
type input "swepper"
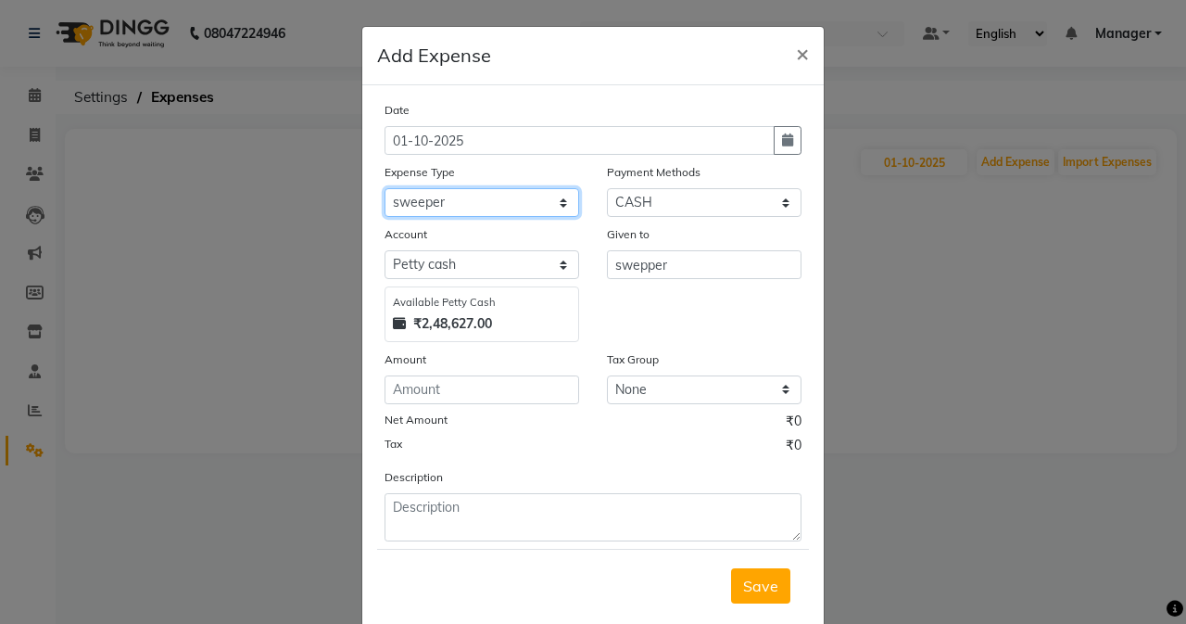
click at [508, 198] on select "Select Advance Salary Air Condition [PERSON_NAME] Aroma auto money Beauty Bazaa…" at bounding box center [482, 202] width 195 height 29
select select "18775"
click at [385, 188] on select "Select Advance Salary Air Condition [PERSON_NAME] Aroma auto money Beauty Bazaa…" at bounding box center [482, 202] width 195 height 29
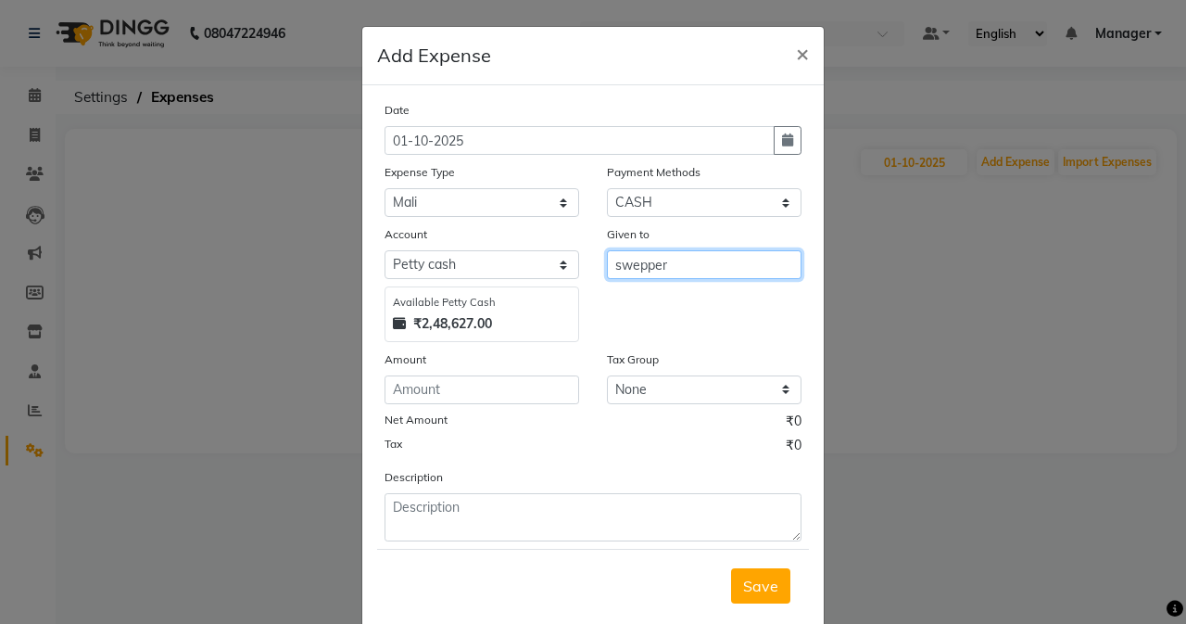
click at [686, 260] on input "swepper" at bounding box center [704, 264] width 195 height 29
type input "s"
type input "mali"
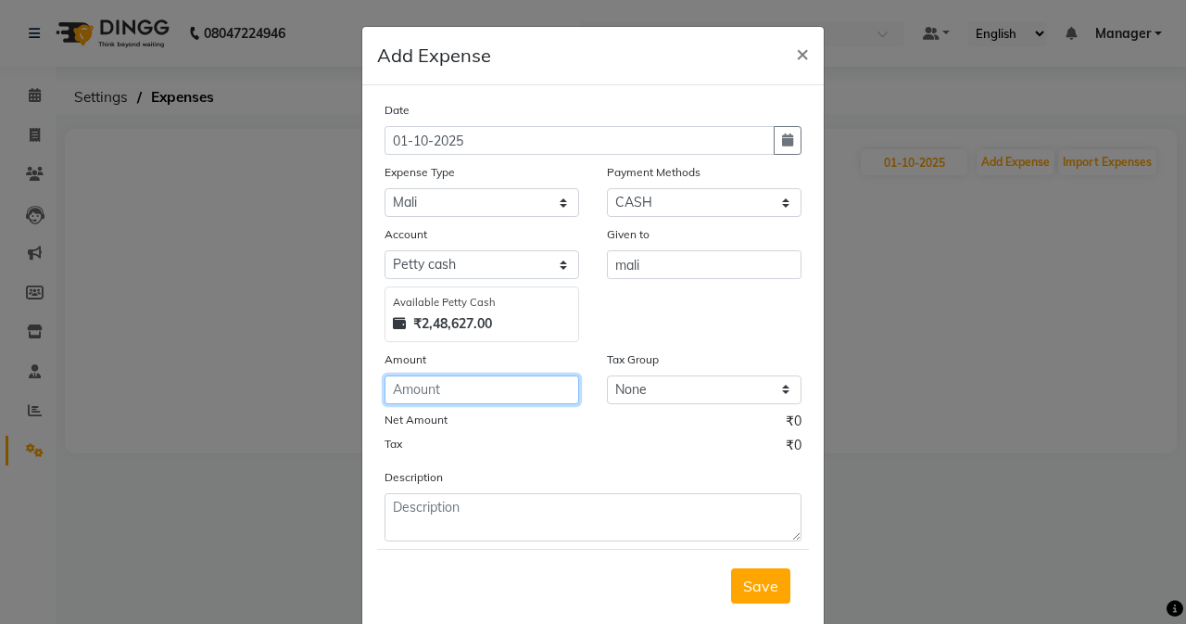
click at [508, 388] on input "number" at bounding box center [482, 389] width 195 height 29
type input "500"
click at [759, 582] on span "Save" at bounding box center [760, 585] width 35 height 19
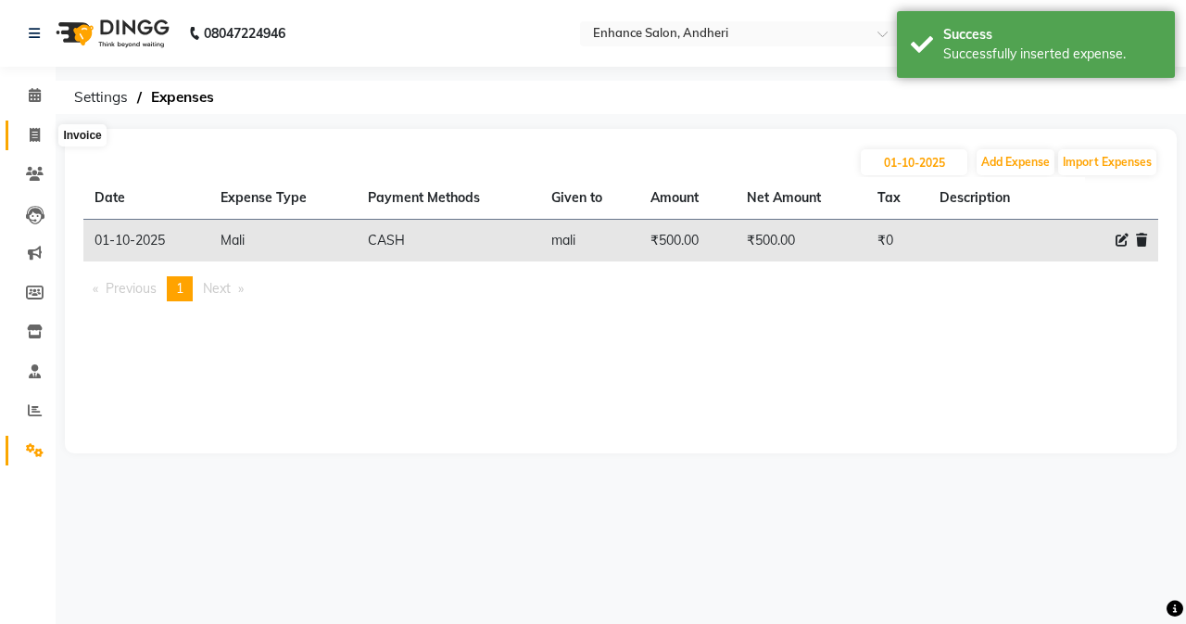
click at [23, 136] on span at bounding box center [35, 135] width 32 height 21
select select "7236"
select select "service"
